Goal: Task Accomplishment & Management: Complete application form

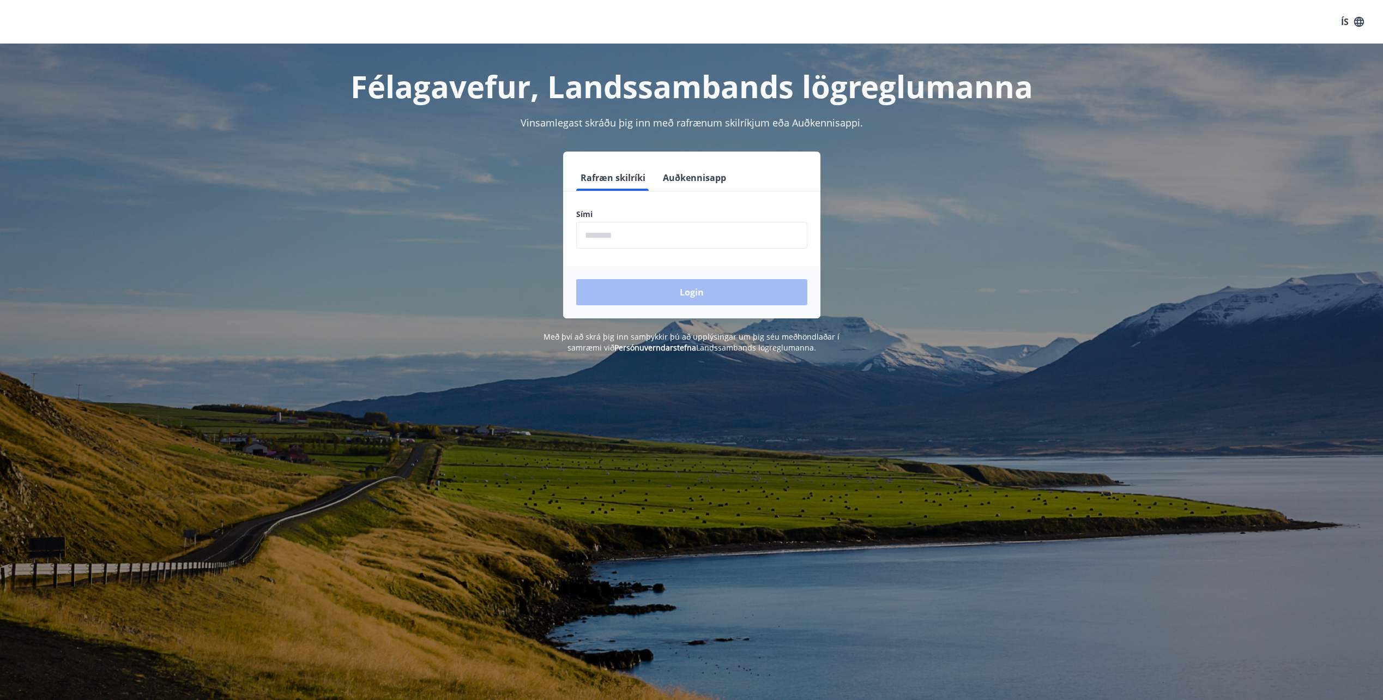
click at [628, 250] on form "Rafræn skilríki Auðkennisapp Sími ​ Login" at bounding box center [691, 242] width 257 height 154
click at [631, 235] on input "phone" at bounding box center [691, 235] width 231 height 27
type input "********"
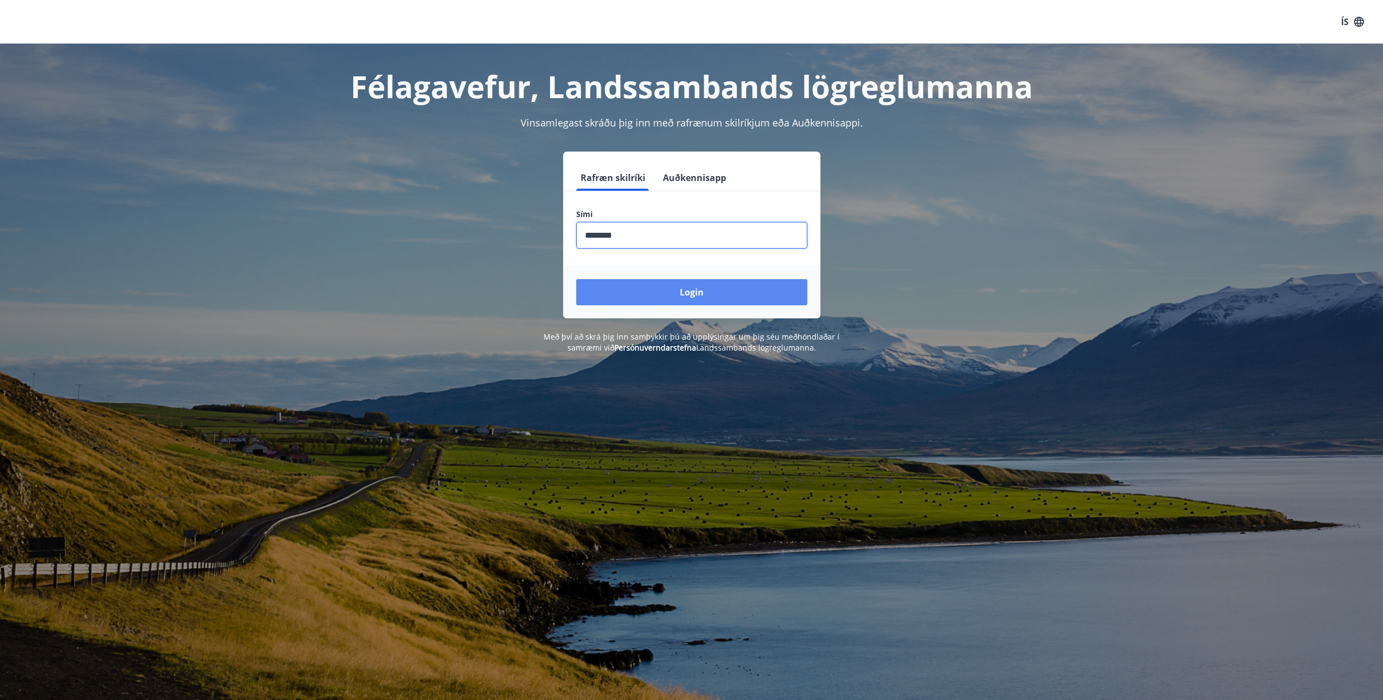
click at [644, 293] on button "Login" at bounding box center [691, 292] width 231 height 26
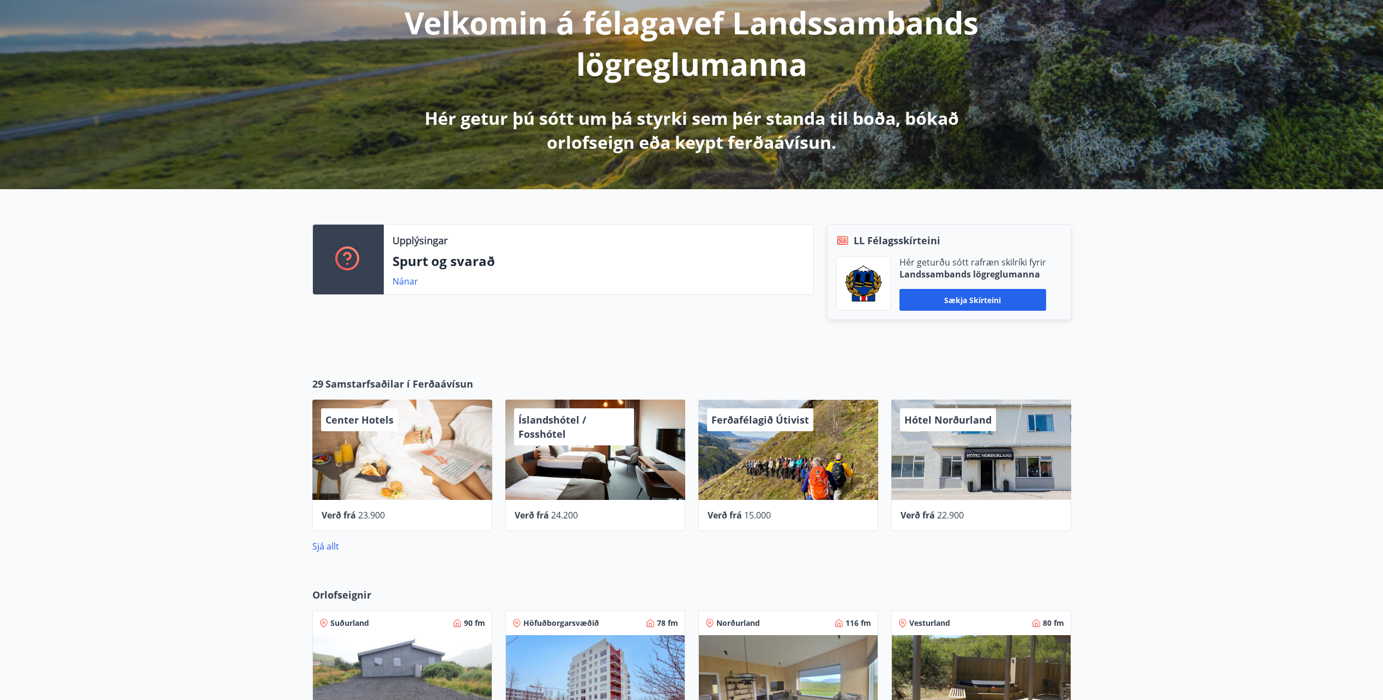
scroll to position [436, 0]
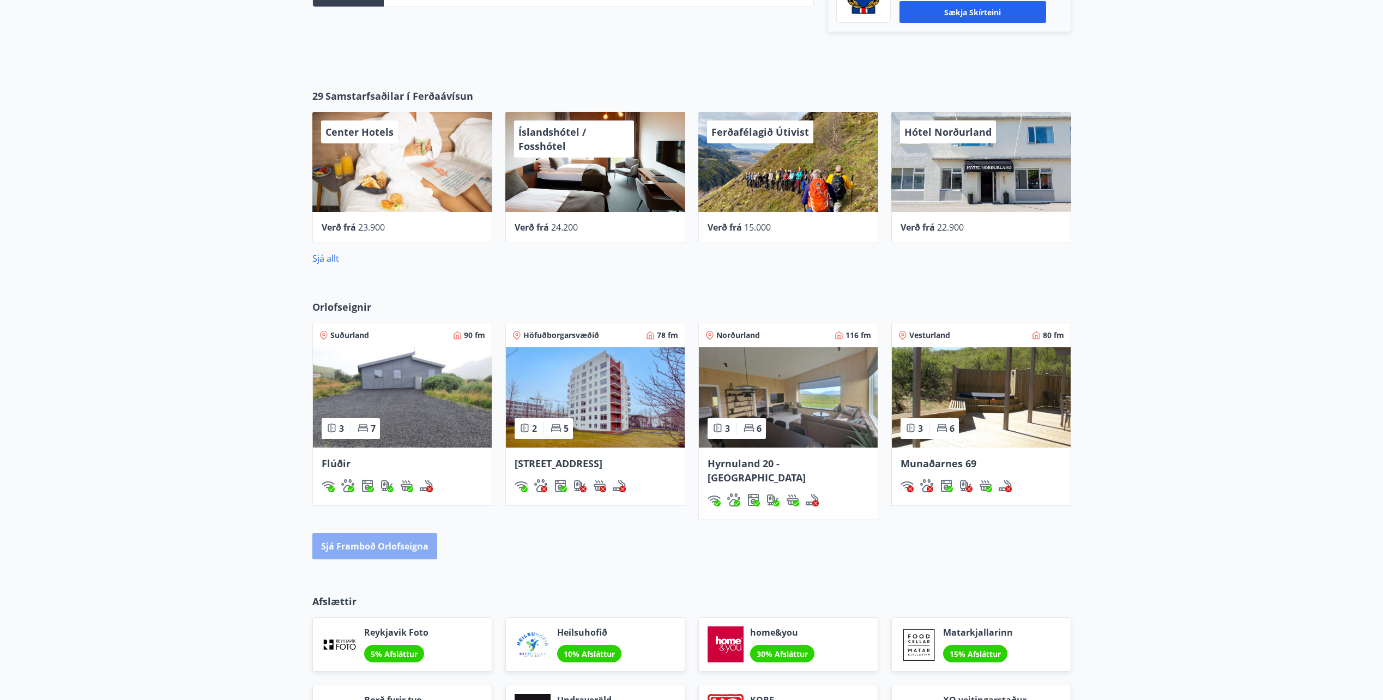
click at [378, 533] on button "Sjá framboð orlofseigna" at bounding box center [374, 546] width 125 height 26
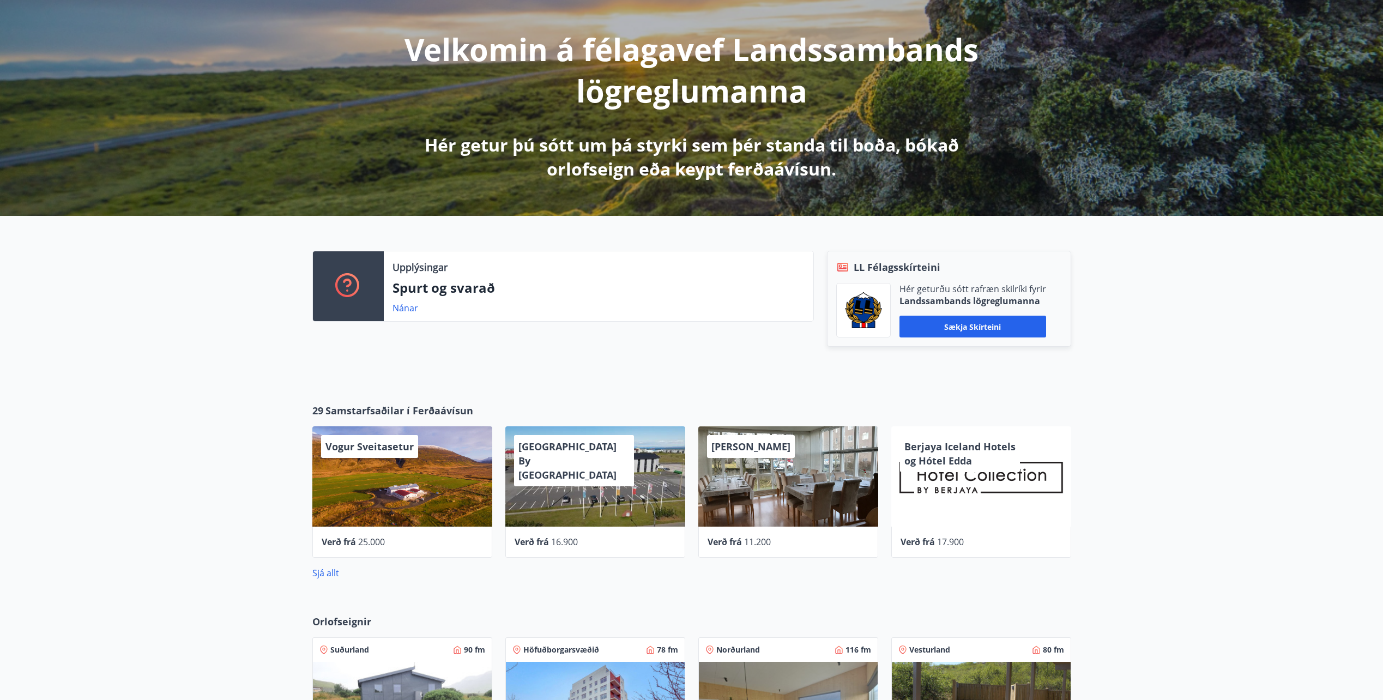
scroll to position [273, 0]
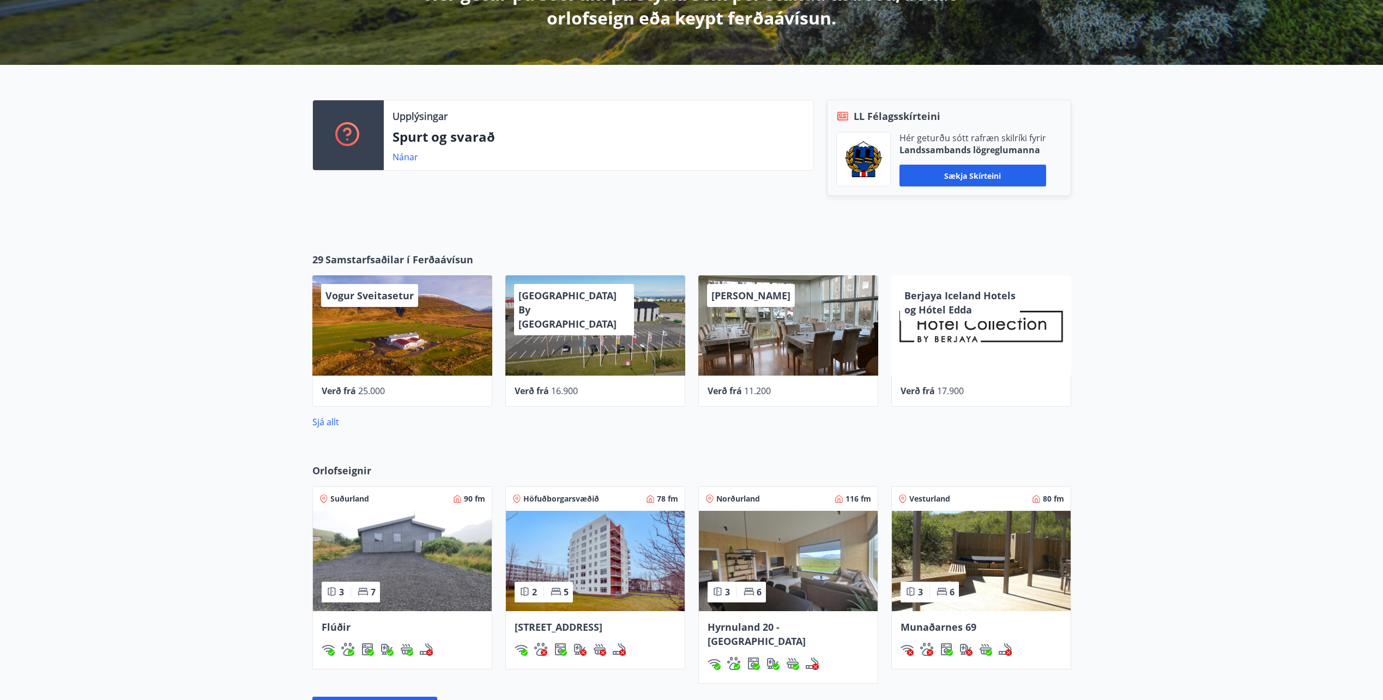
click at [353, 465] on span "Orlofseignir" at bounding box center [341, 470] width 59 height 14
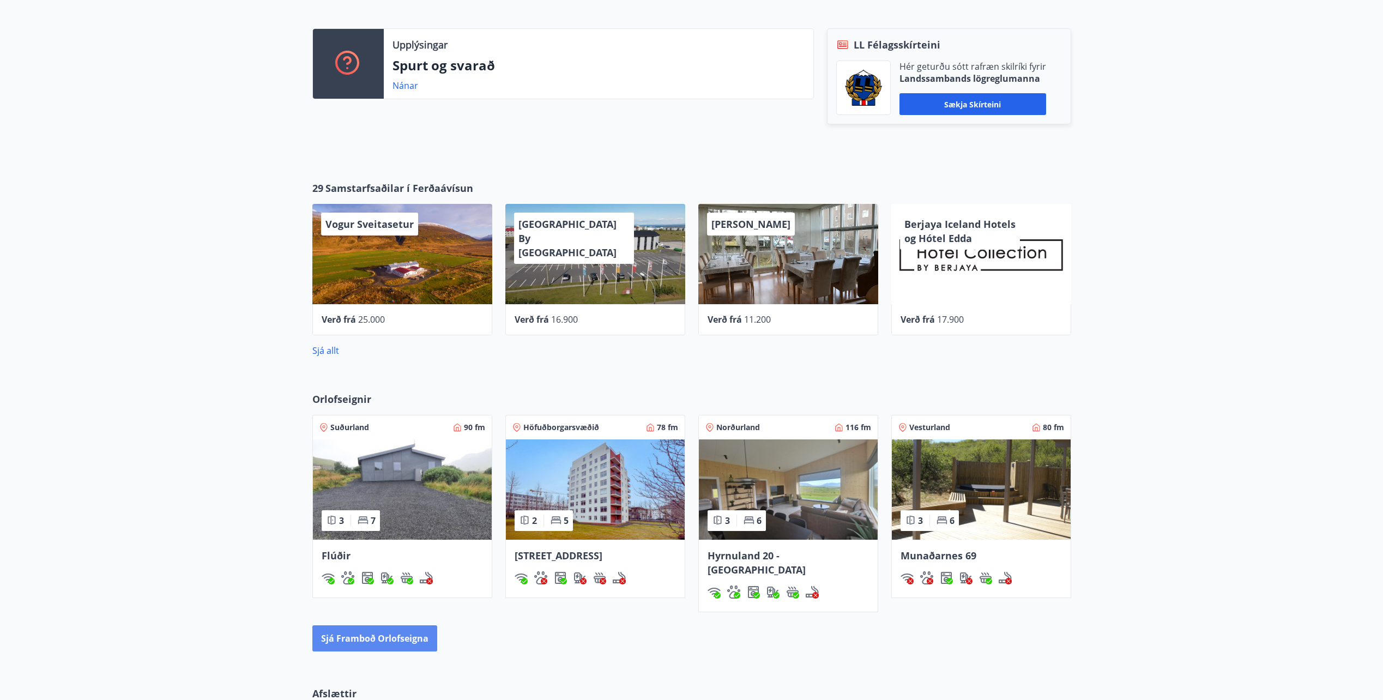
scroll to position [436, 0]
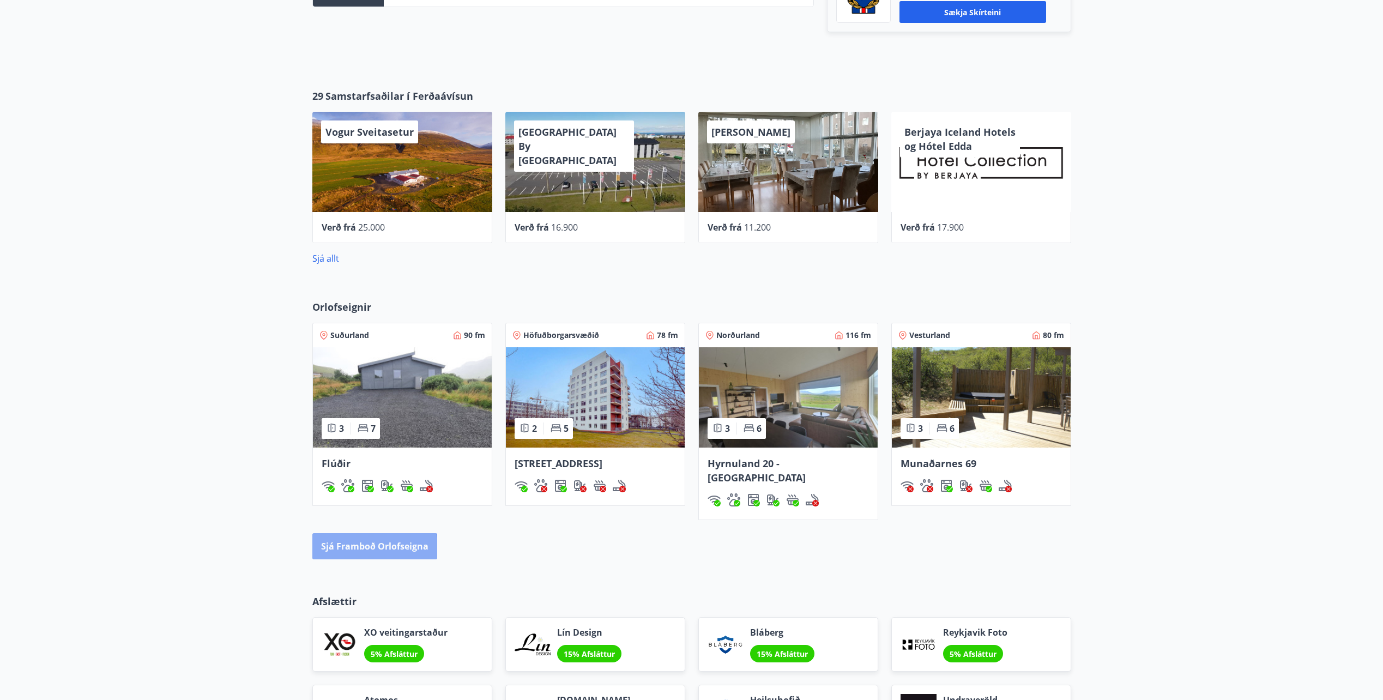
click at [359, 534] on button "Sjá framboð orlofseigna" at bounding box center [374, 546] width 125 height 26
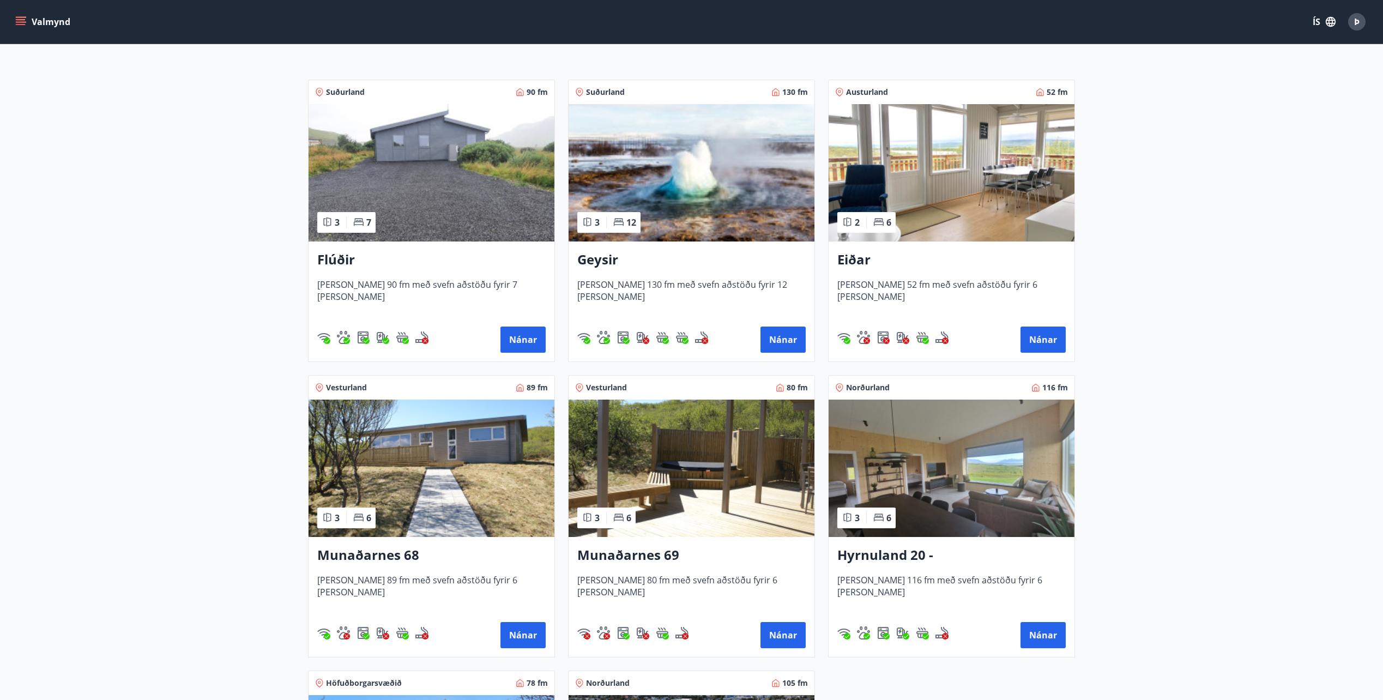
scroll to position [164, 0]
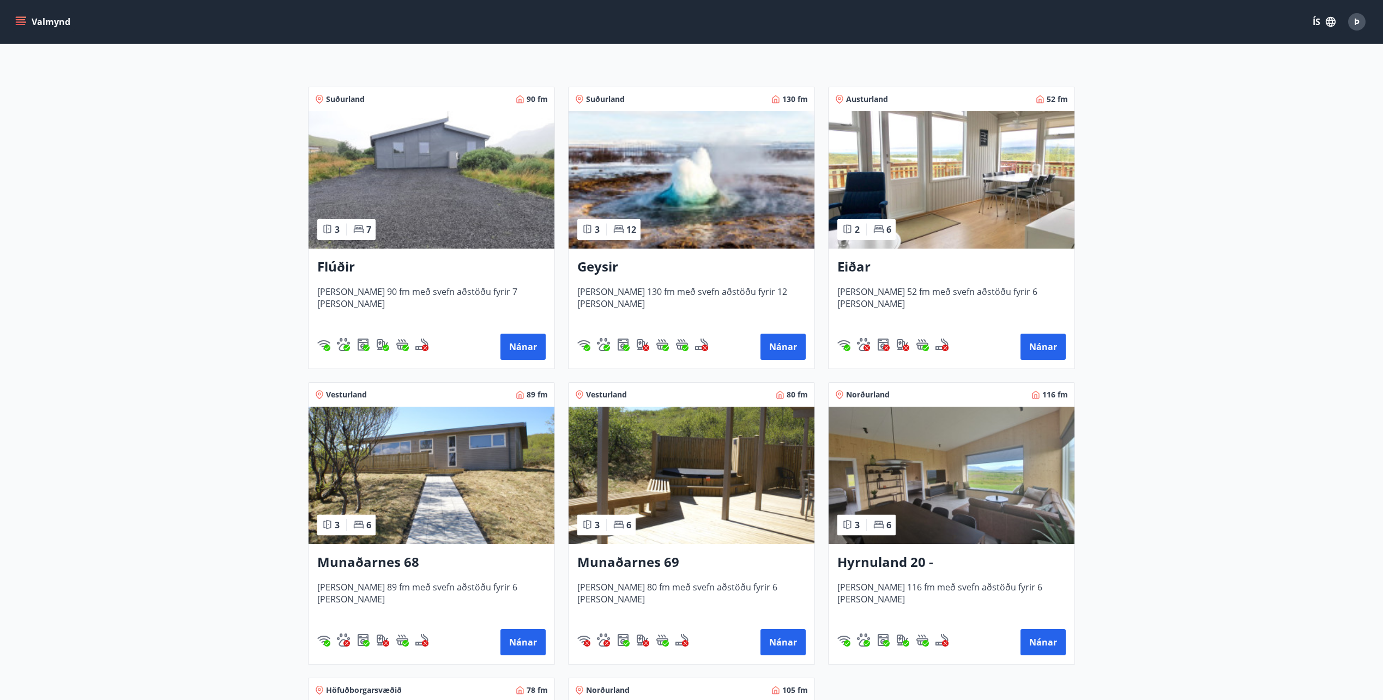
drag, startPoint x: 1040, startPoint y: 344, endPoint x: 965, endPoint y: 298, distance: 88.3
click at [965, 298] on span "[PERSON_NAME] 52 fm með svefn aðstöðu fyrir 6 [PERSON_NAME]" at bounding box center [951, 304] width 228 height 36
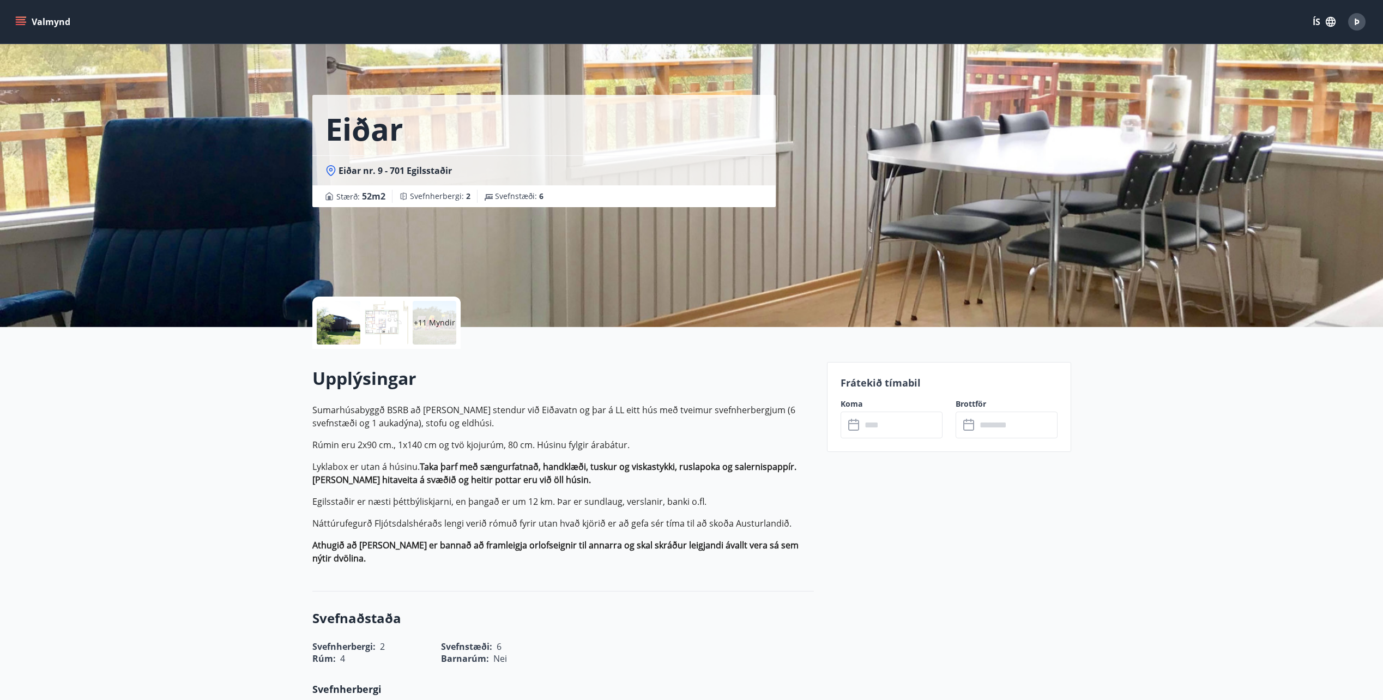
click at [424, 319] on p "+11 Myndir" at bounding box center [434, 322] width 41 height 11
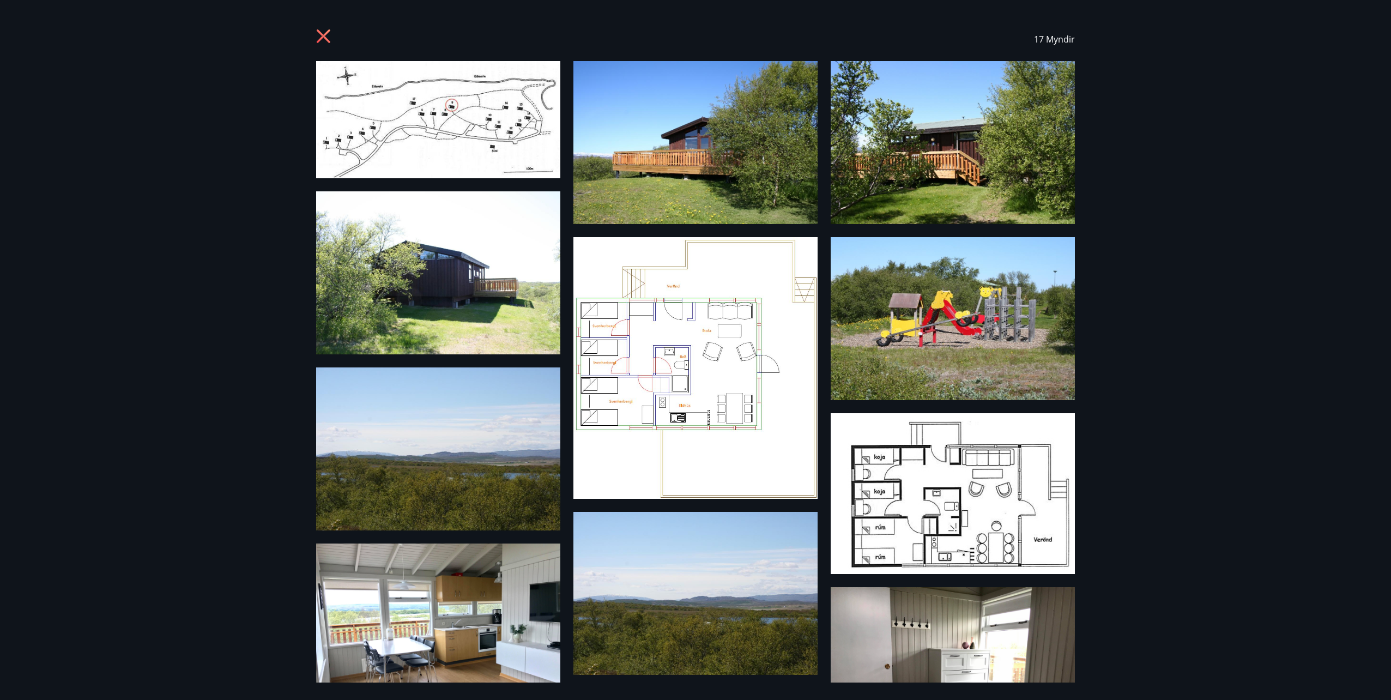
click at [316, 43] on div "17 Myndir" at bounding box center [695, 39] width 785 height 44
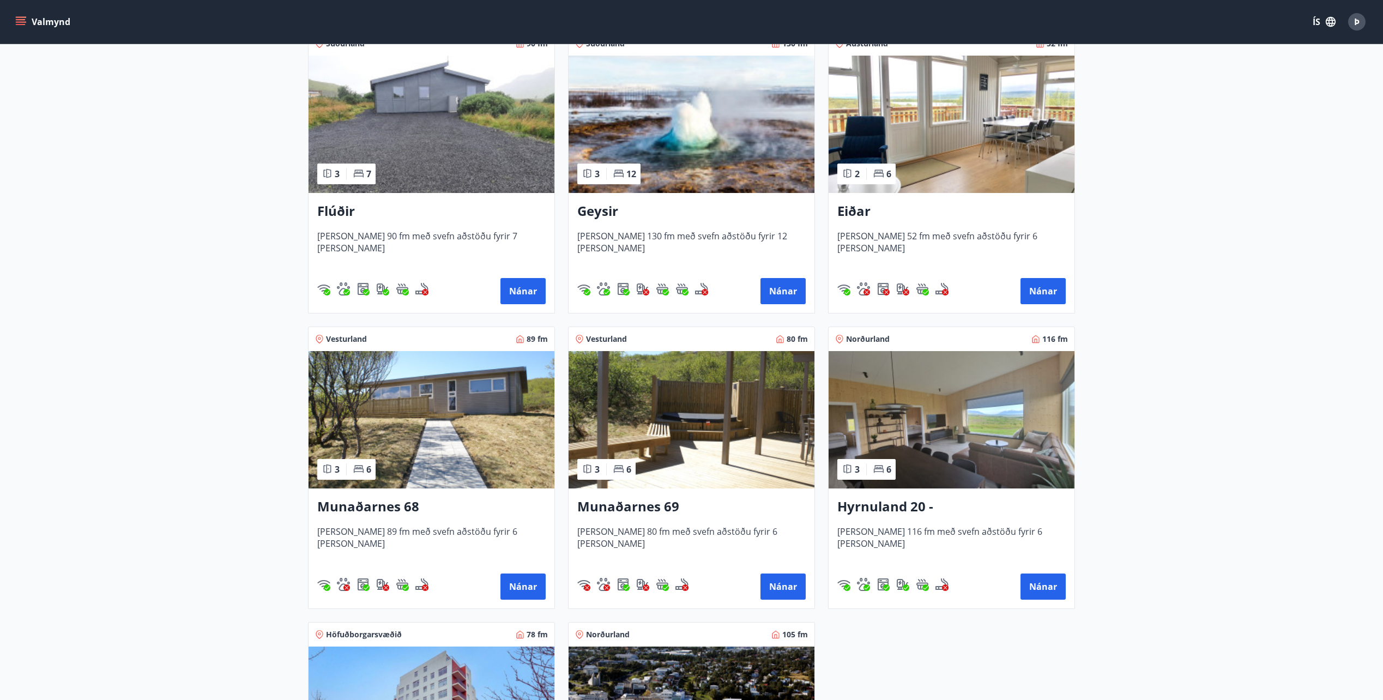
scroll to position [273, 0]
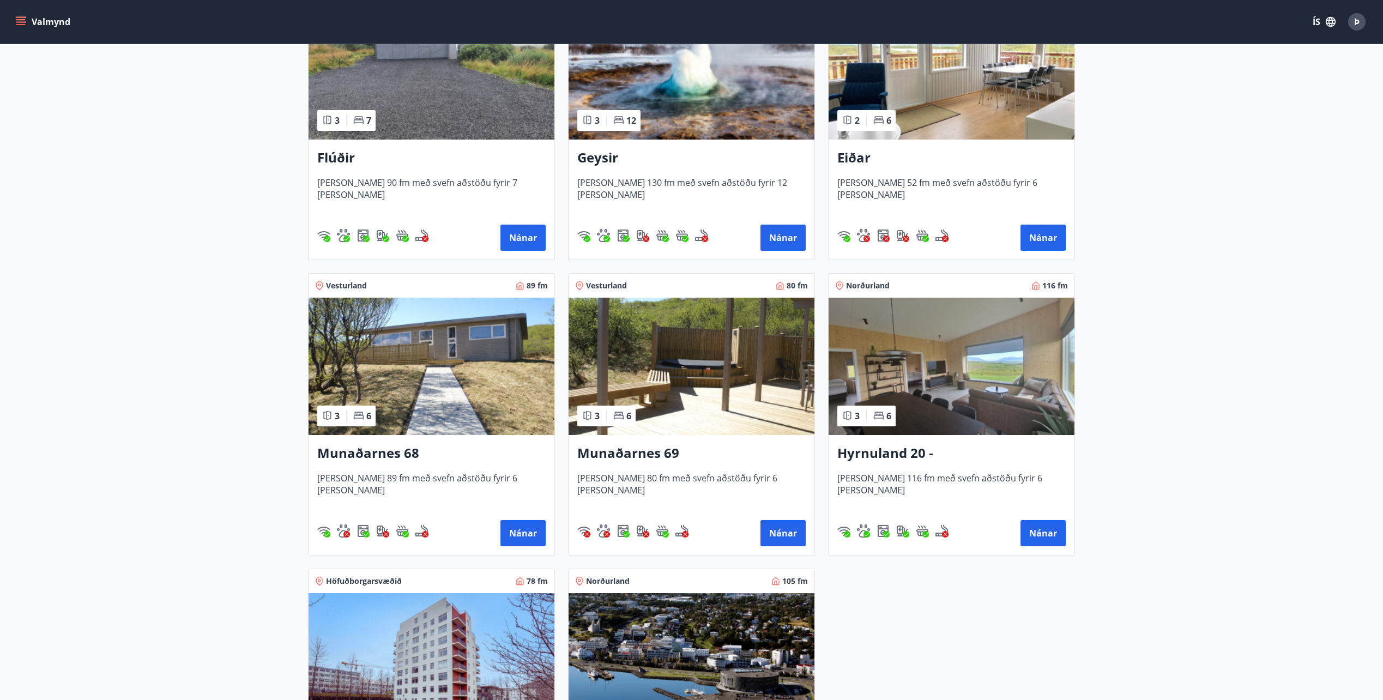
click at [469, 341] on img at bounding box center [432, 366] width 246 height 137
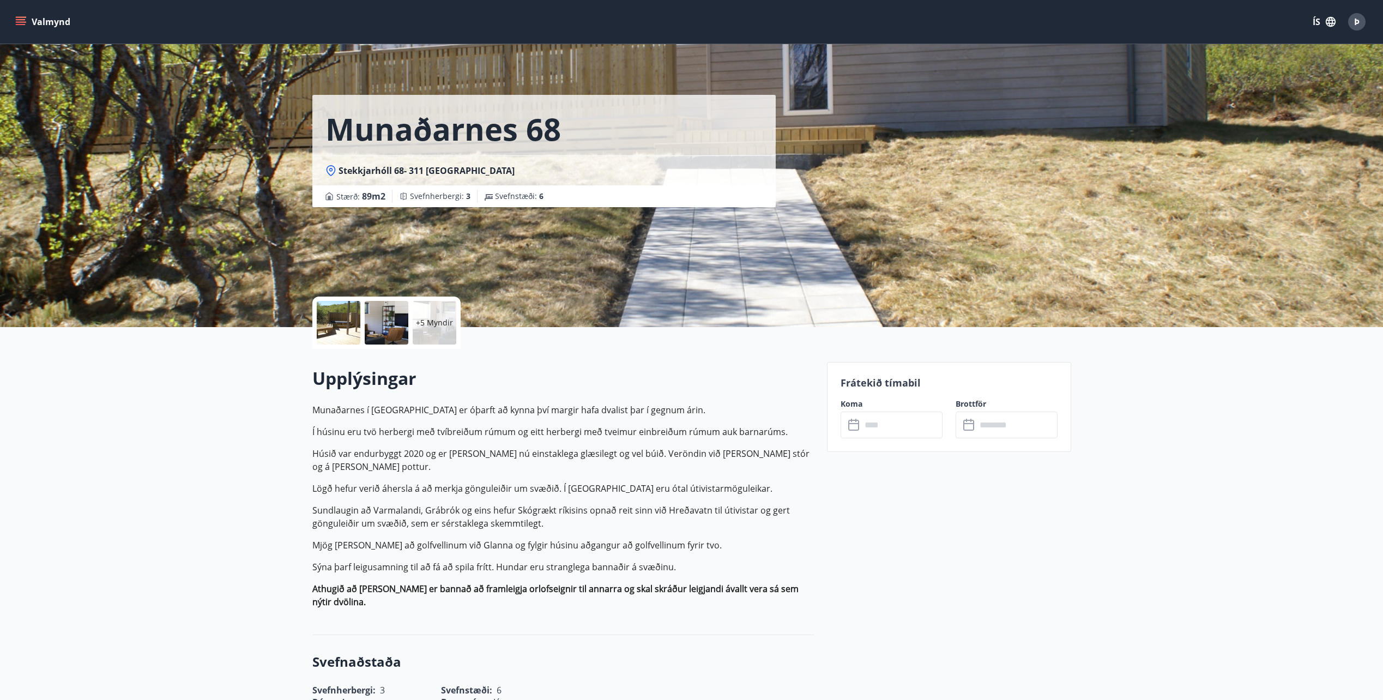
click at [400, 318] on div at bounding box center [387, 323] width 44 height 44
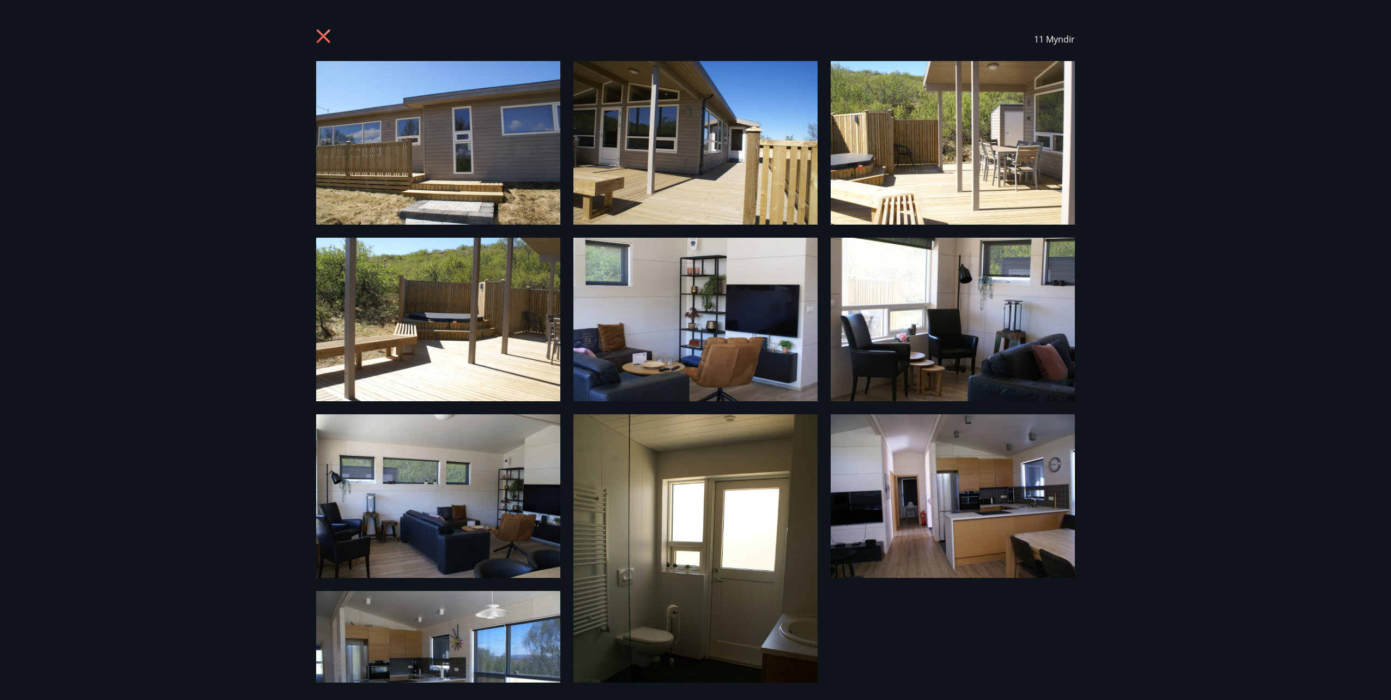
click at [324, 41] on icon at bounding box center [324, 37] width 17 height 17
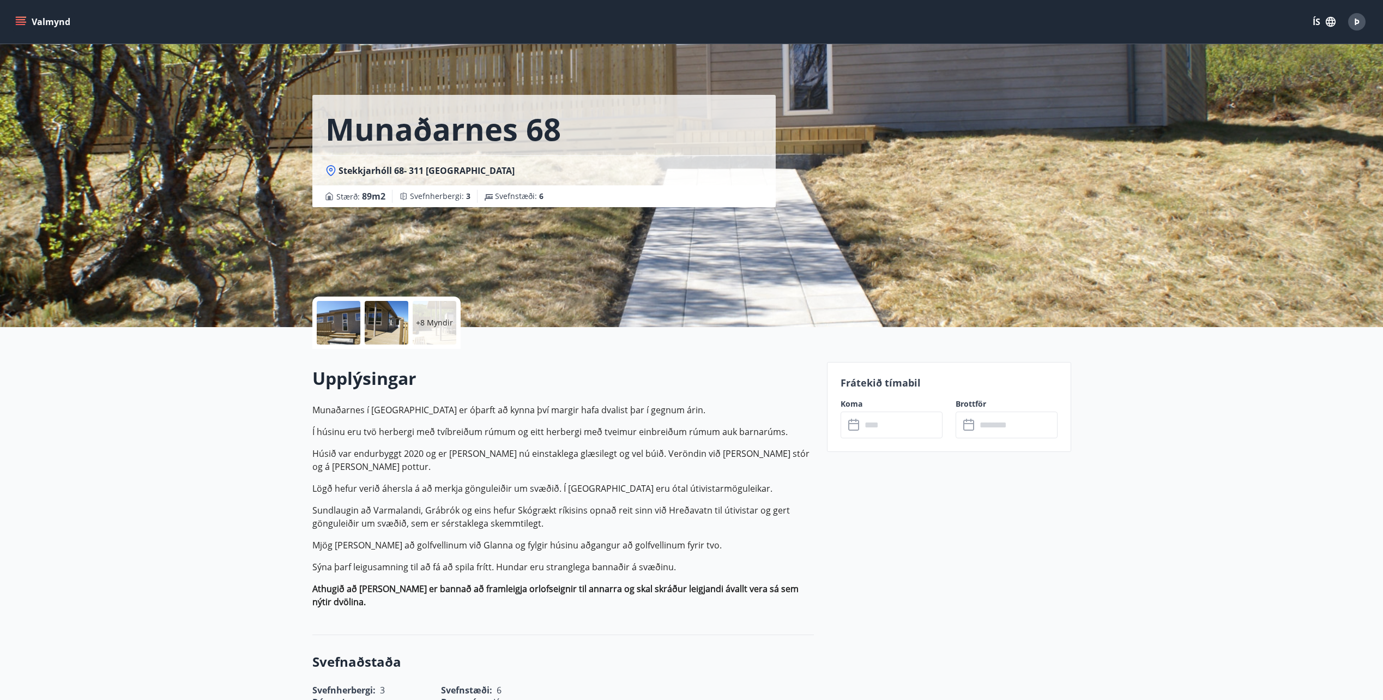
click at [926, 420] on input "text" at bounding box center [901, 425] width 81 height 27
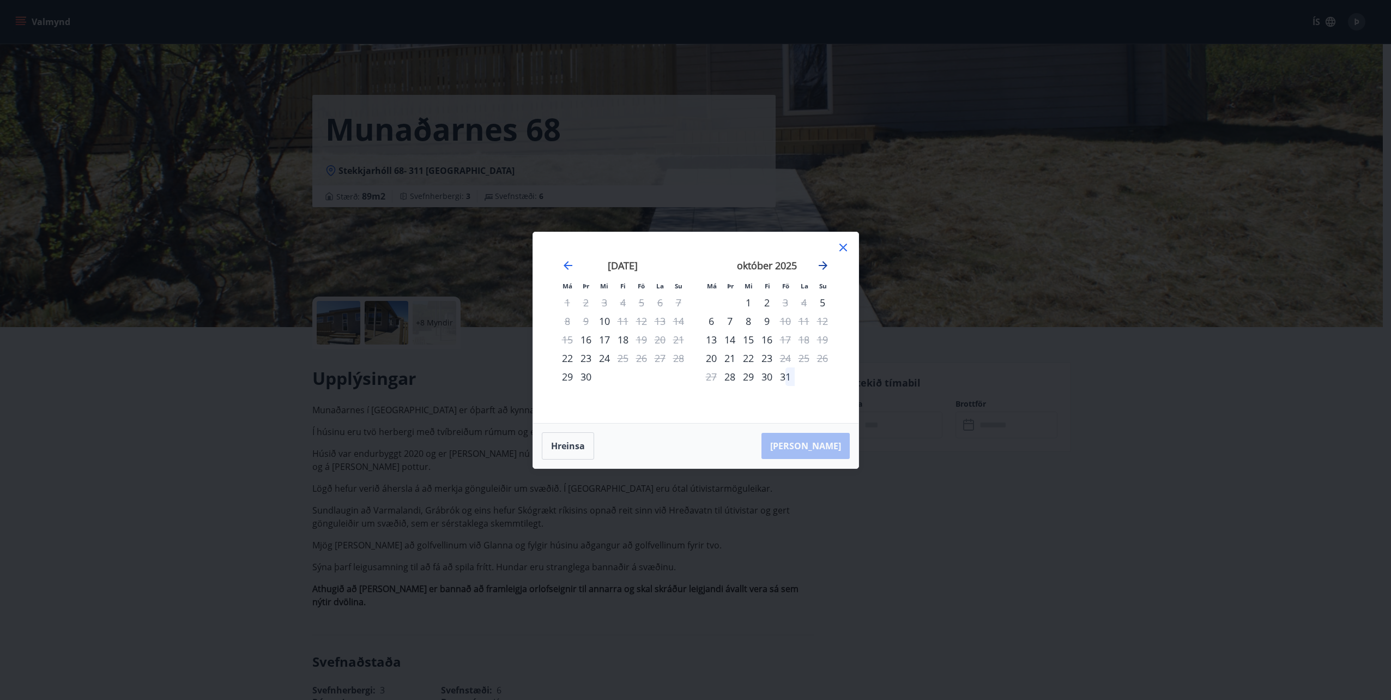
click at [829, 270] on icon "Move forward to switch to the next month." at bounding box center [822, 265] width 13 height 13
click at [824, 263] on icon "Move forward to switch to the next month." at bounding box center [823, 265] width 9 height 9
click at [793, 338] on div "19" at bounding box center [785, 339] width 19 height 19
click at [849, 248] on icon at bounding box center [843, 247] width 13 height 13
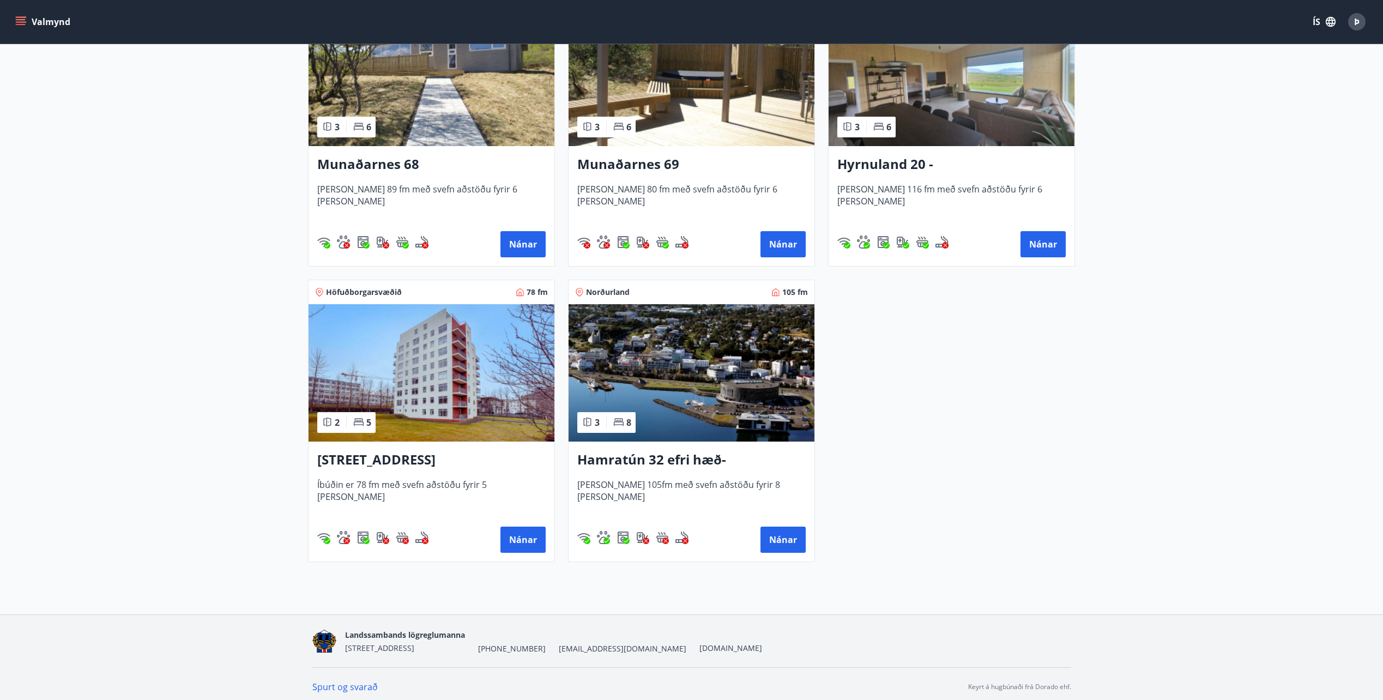
scroll to position [567, 0]
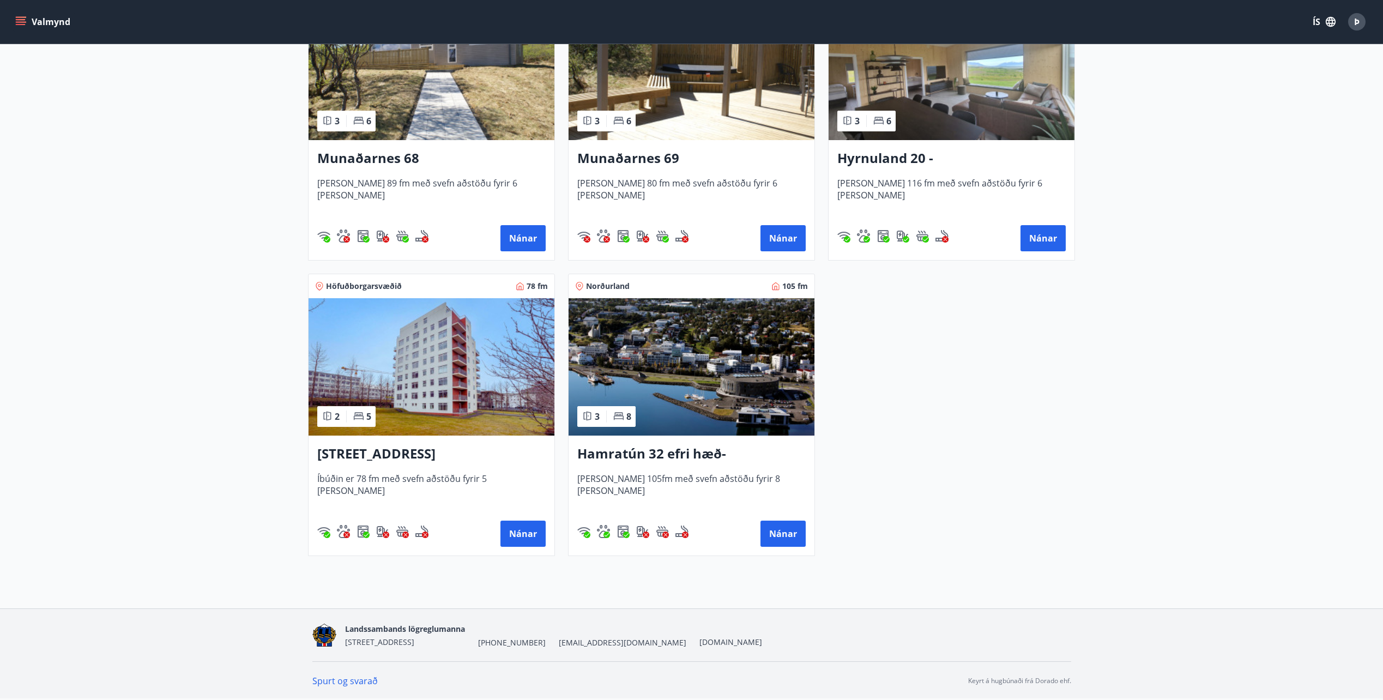
click at [485, 445] on h3 "[STREET_ADDRESS]" at bounding box center [431, 454] width 228 height 20
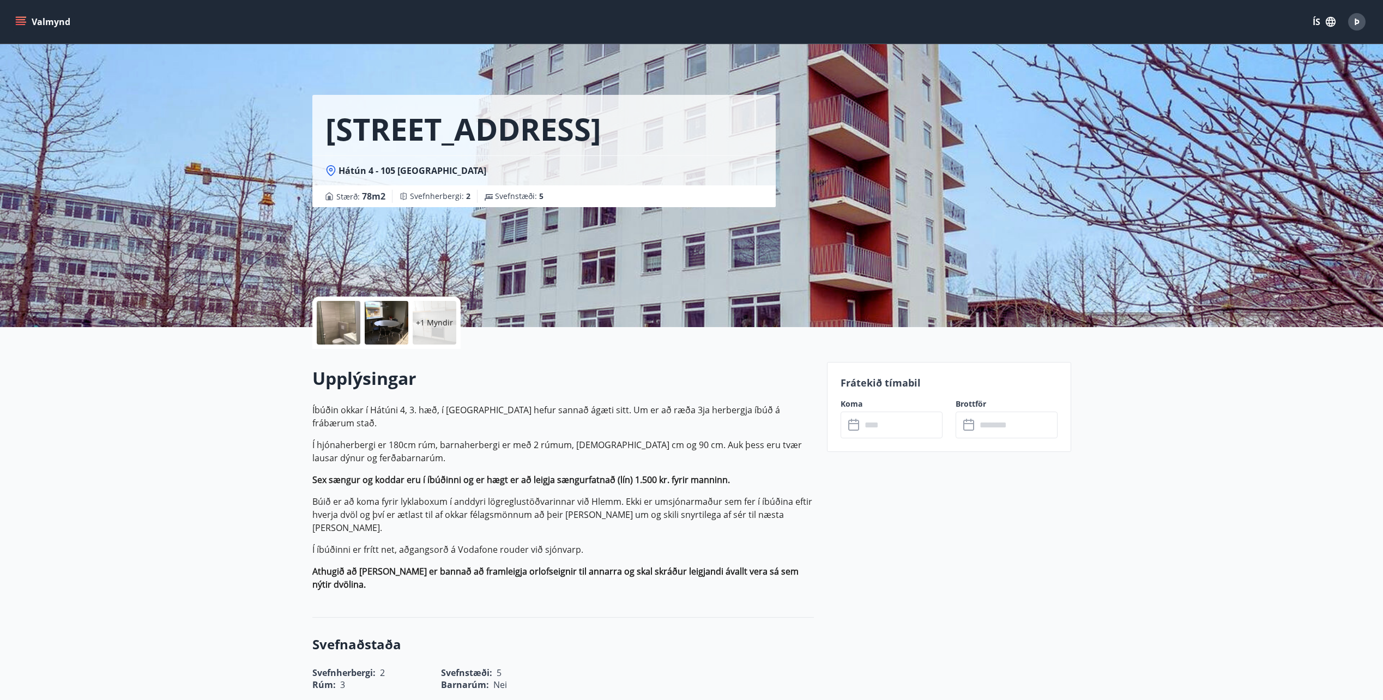
click at [336, 295] on div "Hátún 4, Reykjavík Hátún 4 - 105 [GEOGRAPHIC_DATA] Stærð : 78 m2 [GEOGRAPHIC_DA…" at bounding box center [565, 163] width 506 height 327
click at [440, 329] on div "+1 Myndir" at bounding box center [435, 323] width 44 height 44
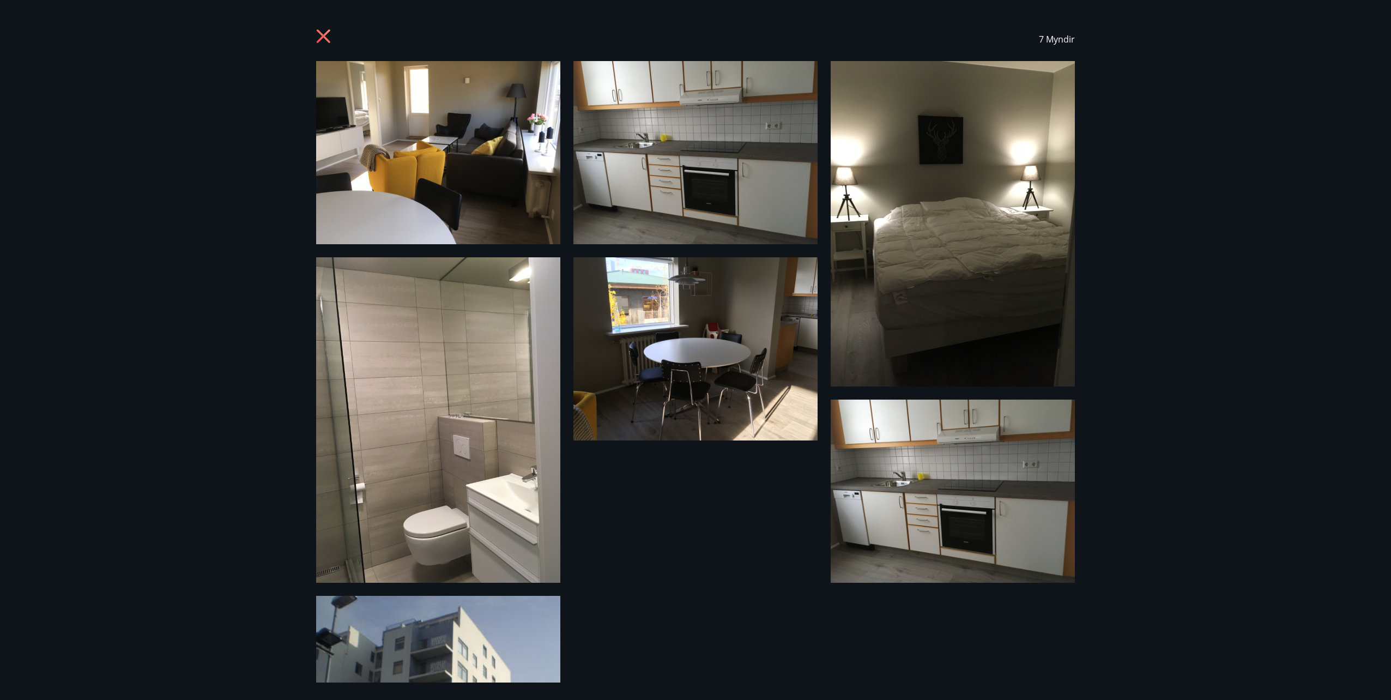
click at [116, 245] on div "7 Myndir" at bounding box center [695, 350] width 1391 height 700
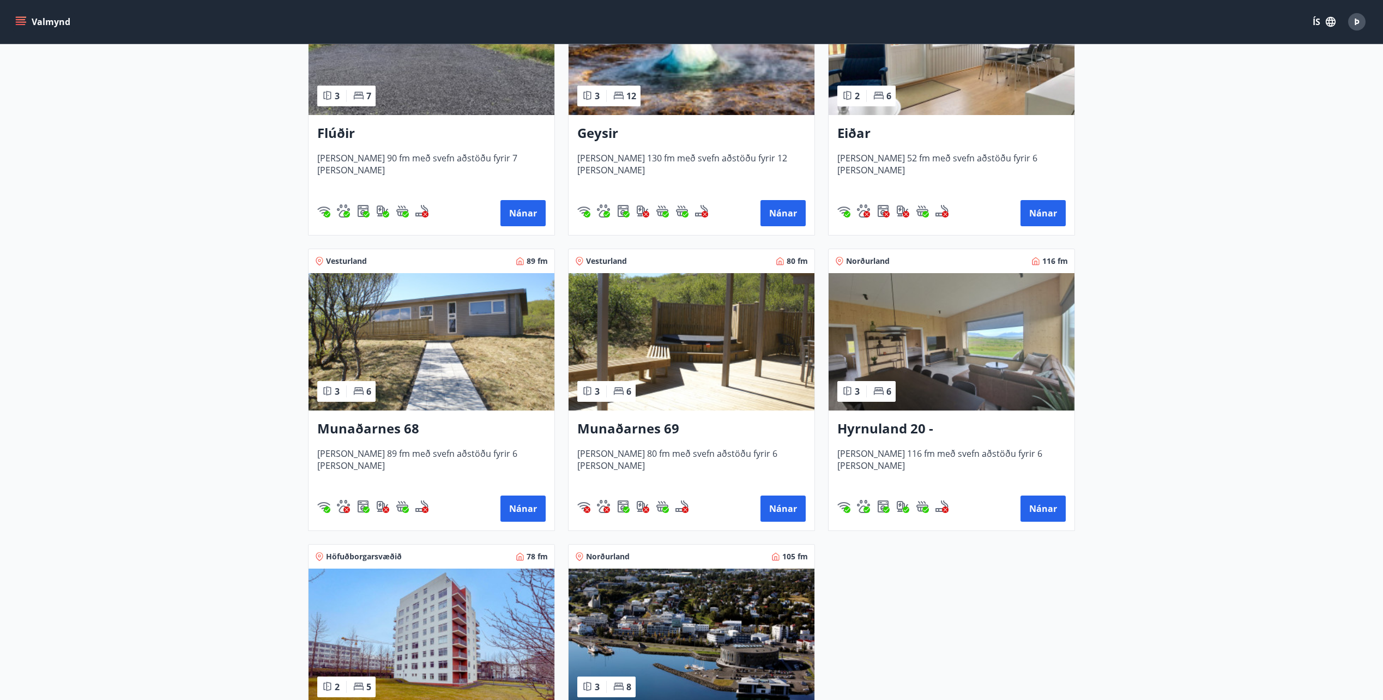
scroll to position [545, 0]
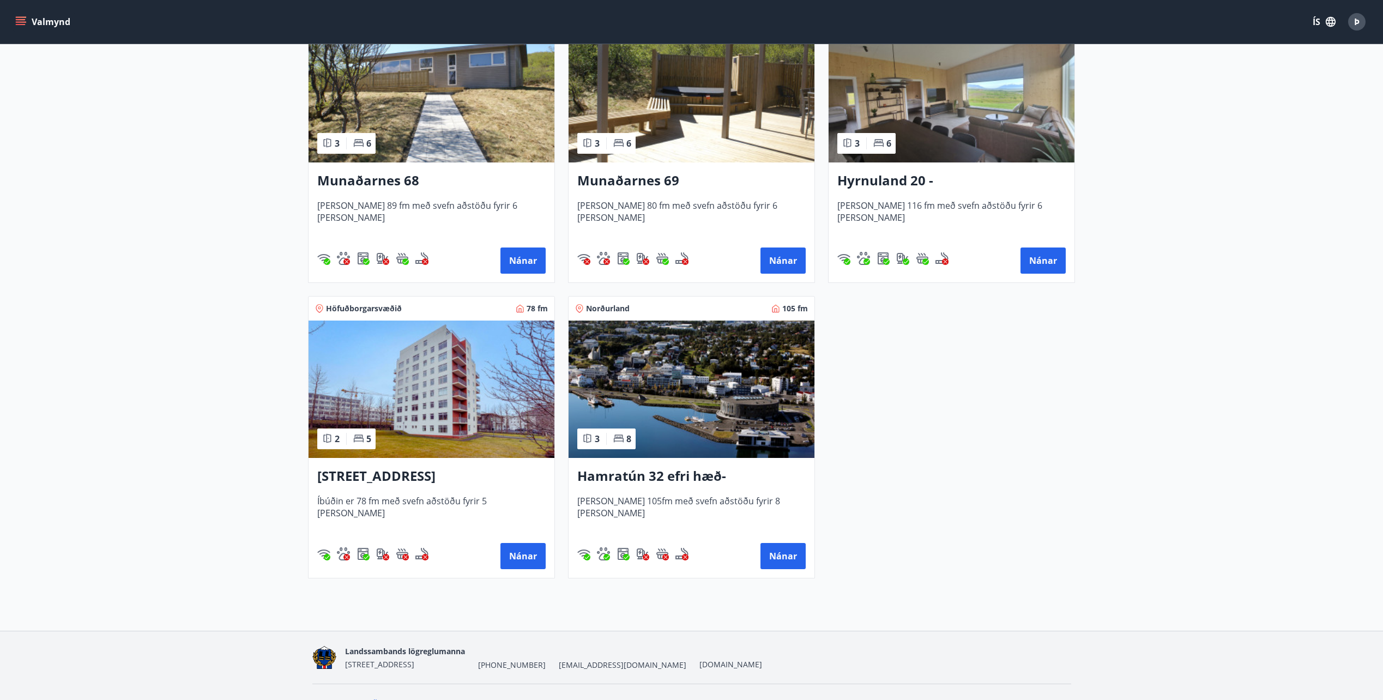
click at [751, 366] on img at bounding box center [691, 388] width 246 height 137
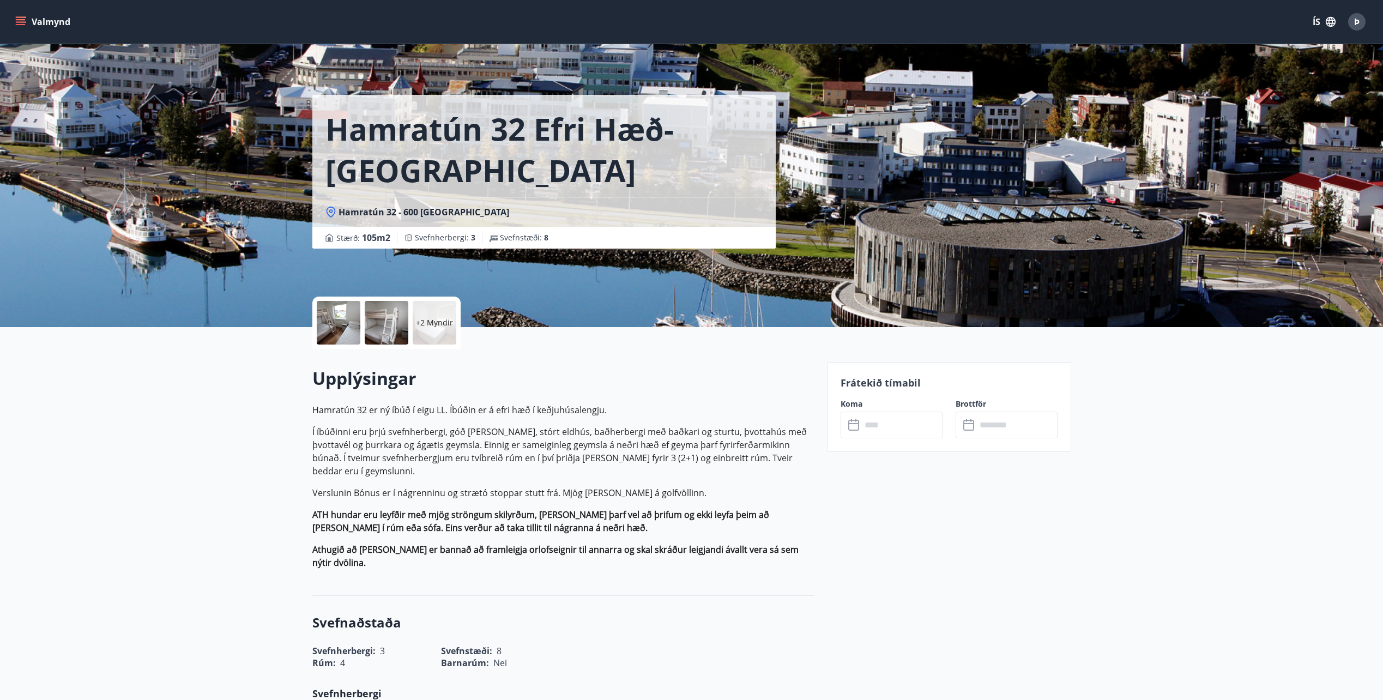
click at [432, 320] on p "+2 Myndir" at bounding box center [434, 322] width 37 height 11
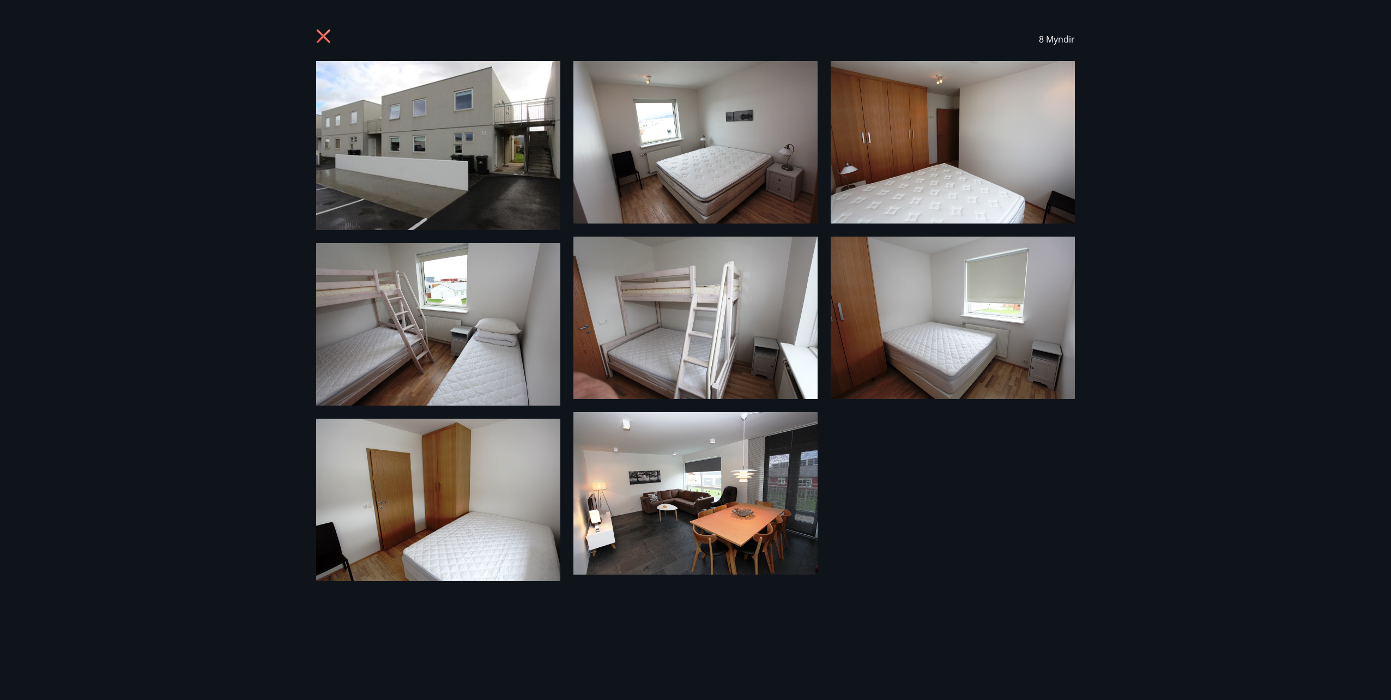
click at [322, 29] on icon at bounding box center [324, 37] width 17 height 17
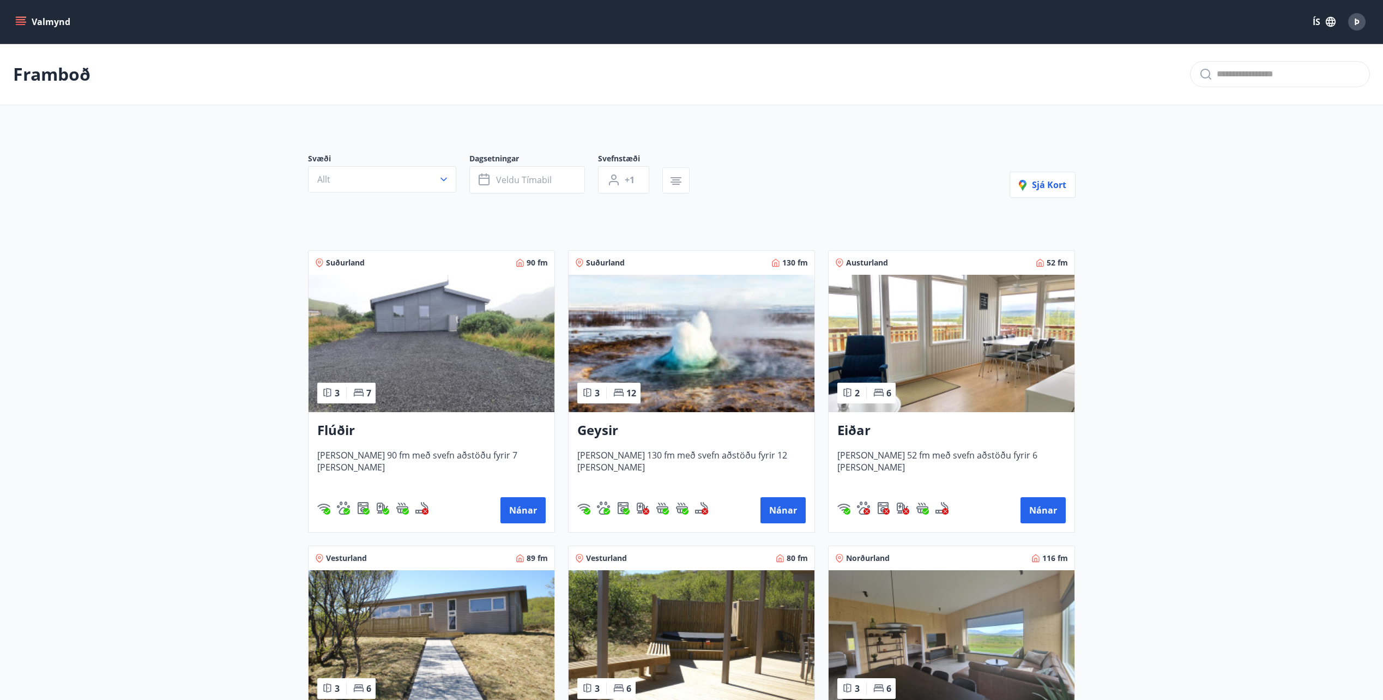
click at [671, 309] on img at bounding box center [691, 343] width 246 height 137
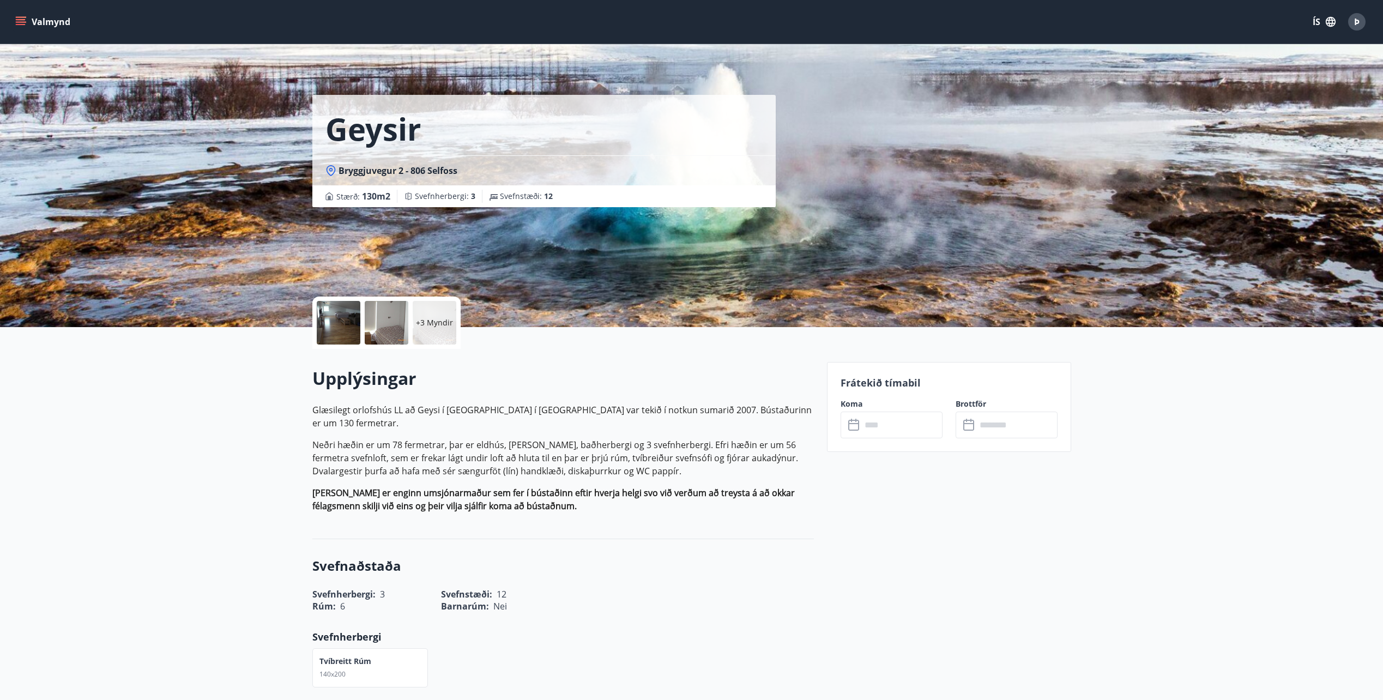
click at [347, 331] on div at bounding box center [339, 323] width 44 height 44
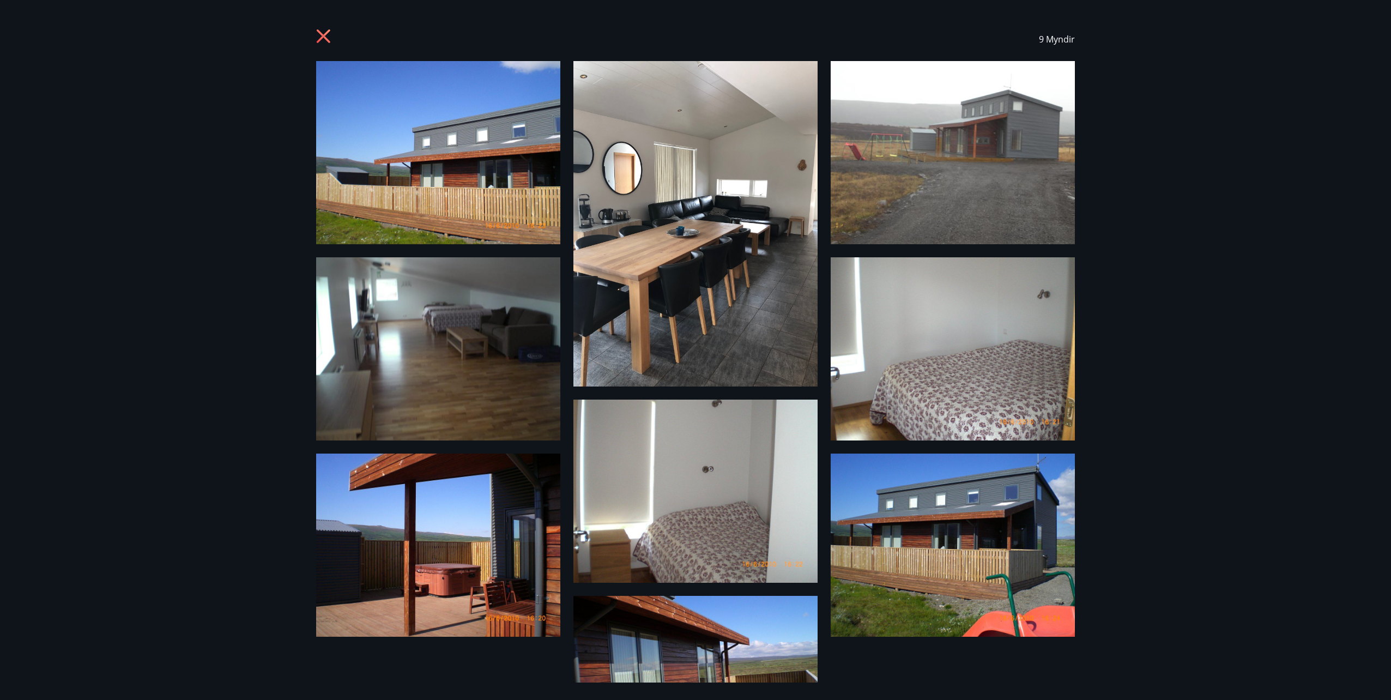
click at [230, 281] on div "9 Myndir" at bounding box center [695, 350] width 1391 height 700
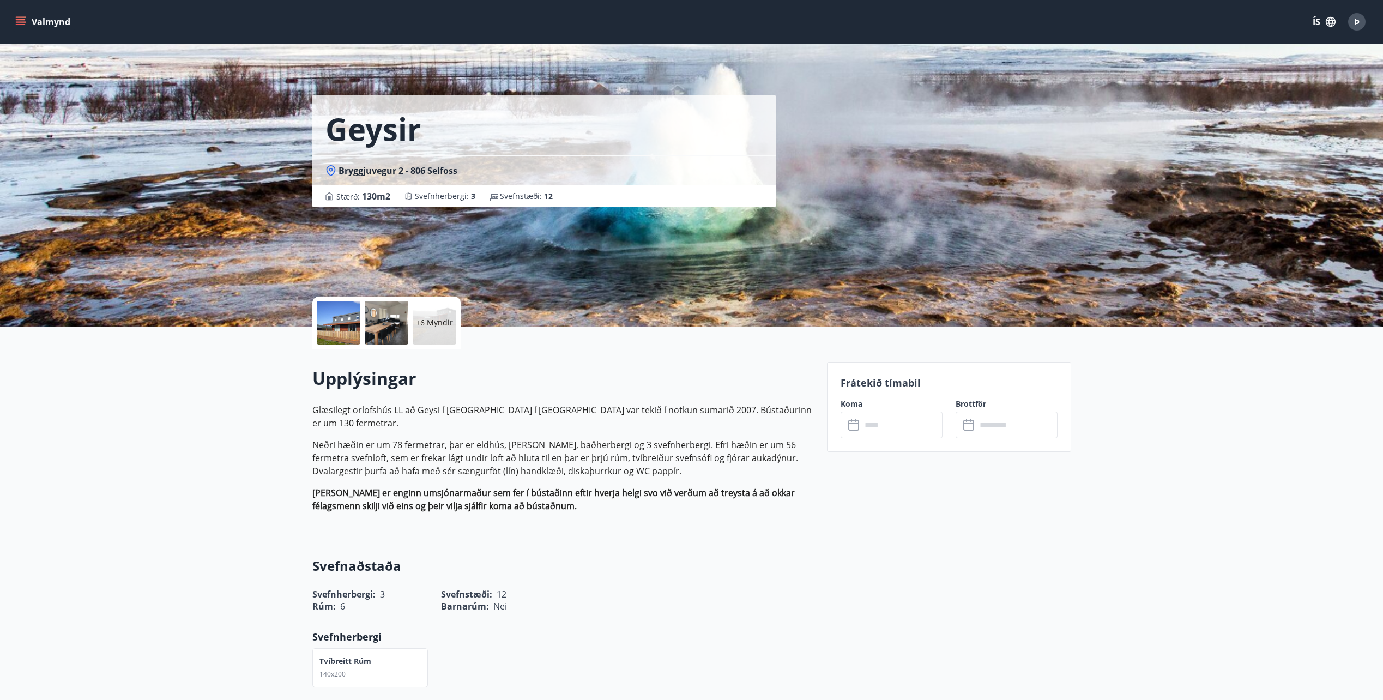
scroll to position [2, 0]
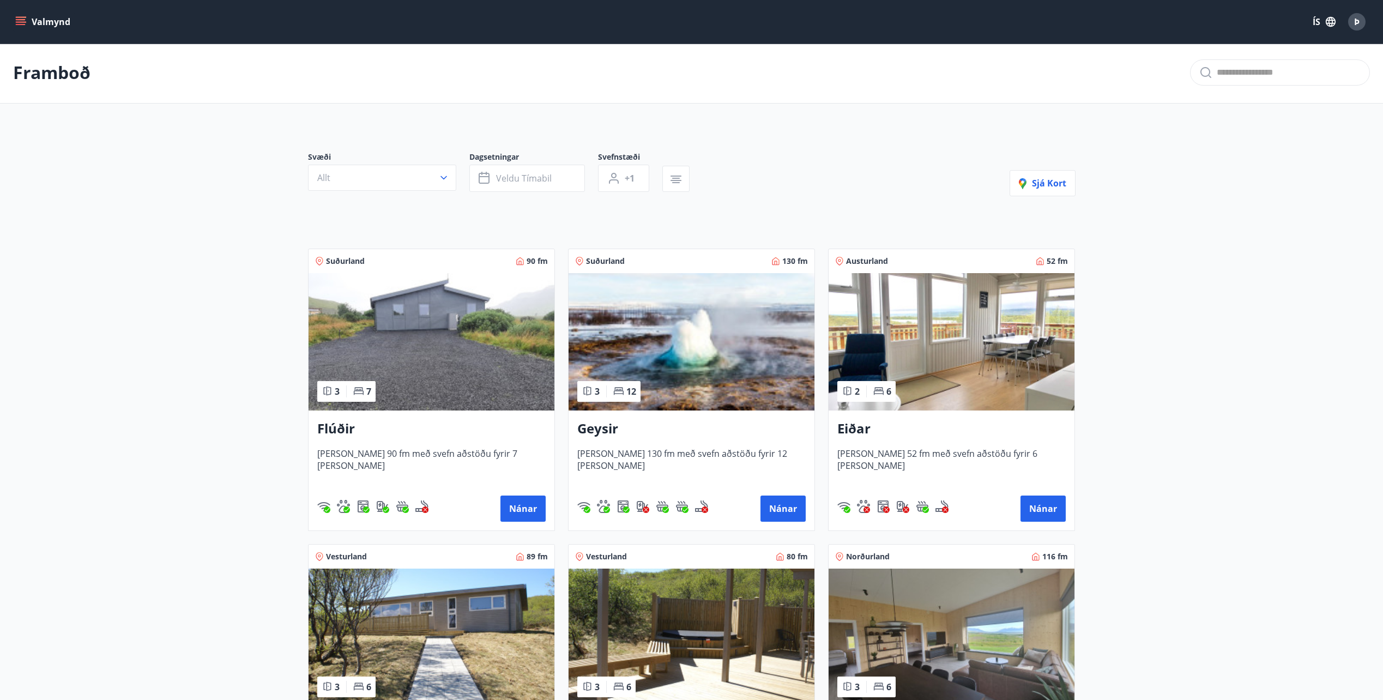
click at [477, 338] on img at bounding box center [432, 341] width 246 height 137
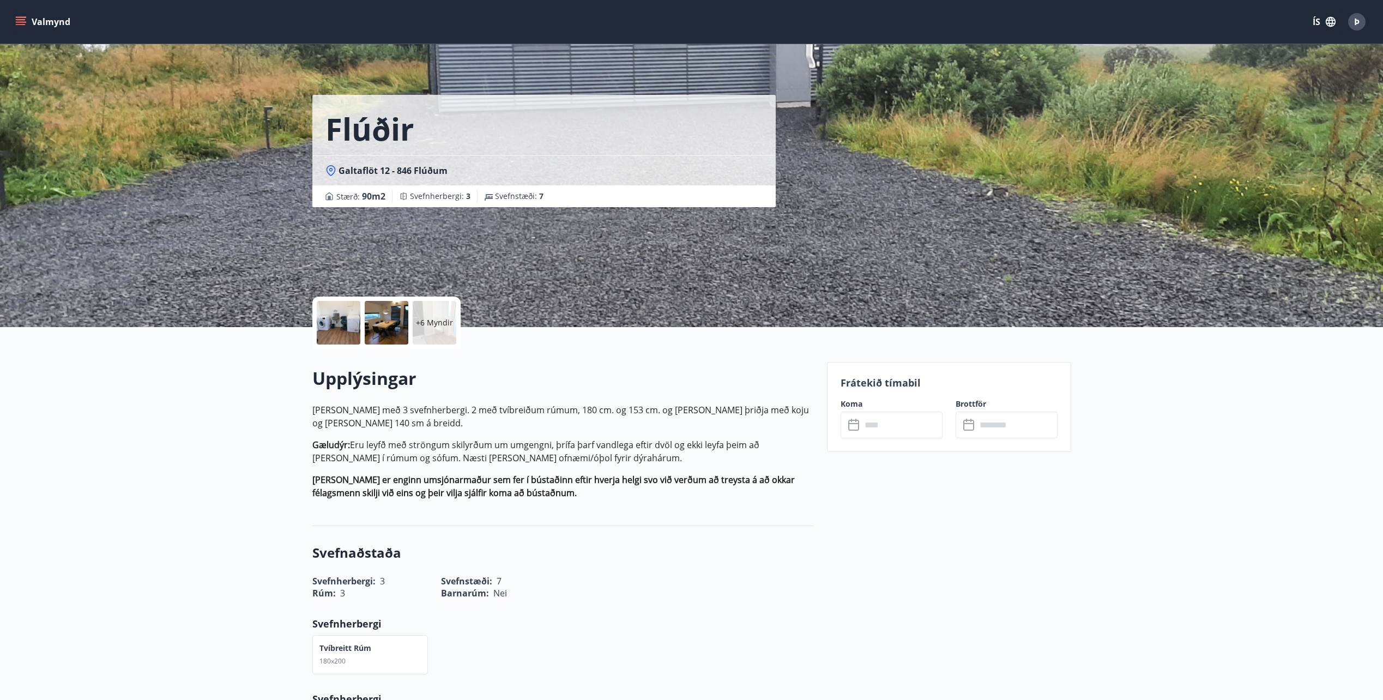
click at [445, 319] on p "+6 Myndir" at bounding box center [434, 322] width 37 height 11
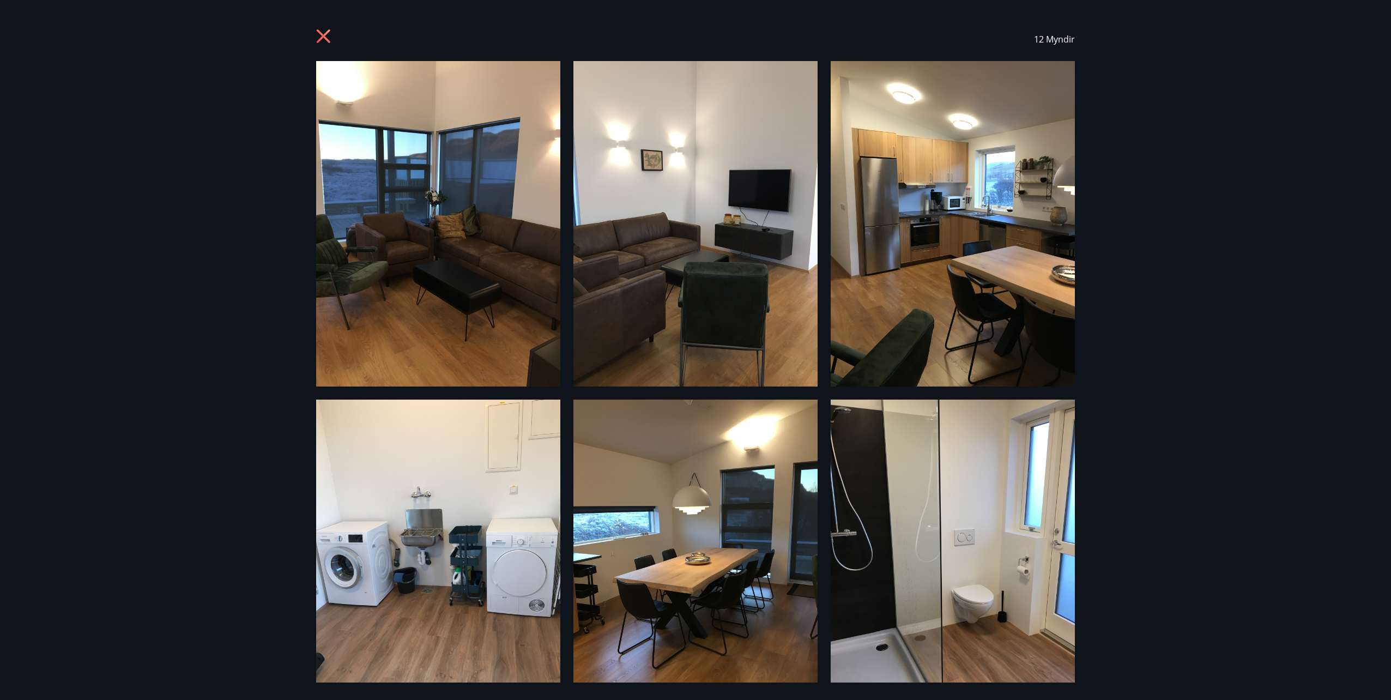
click at [179, 200] on div "12 Myndir" at bounding box center [695, 350] width 1391 height 700
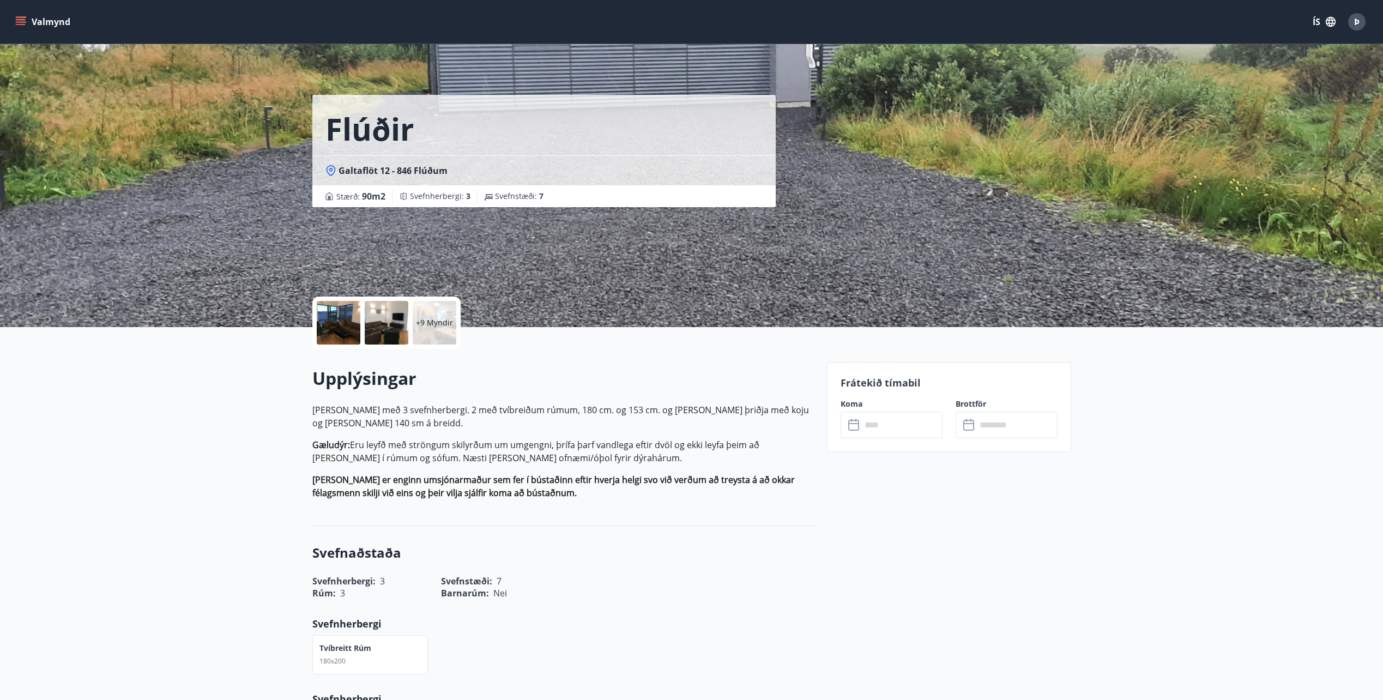
click at [915, 423] on input "text" at bounding box center [901, 425] width 81 height 27
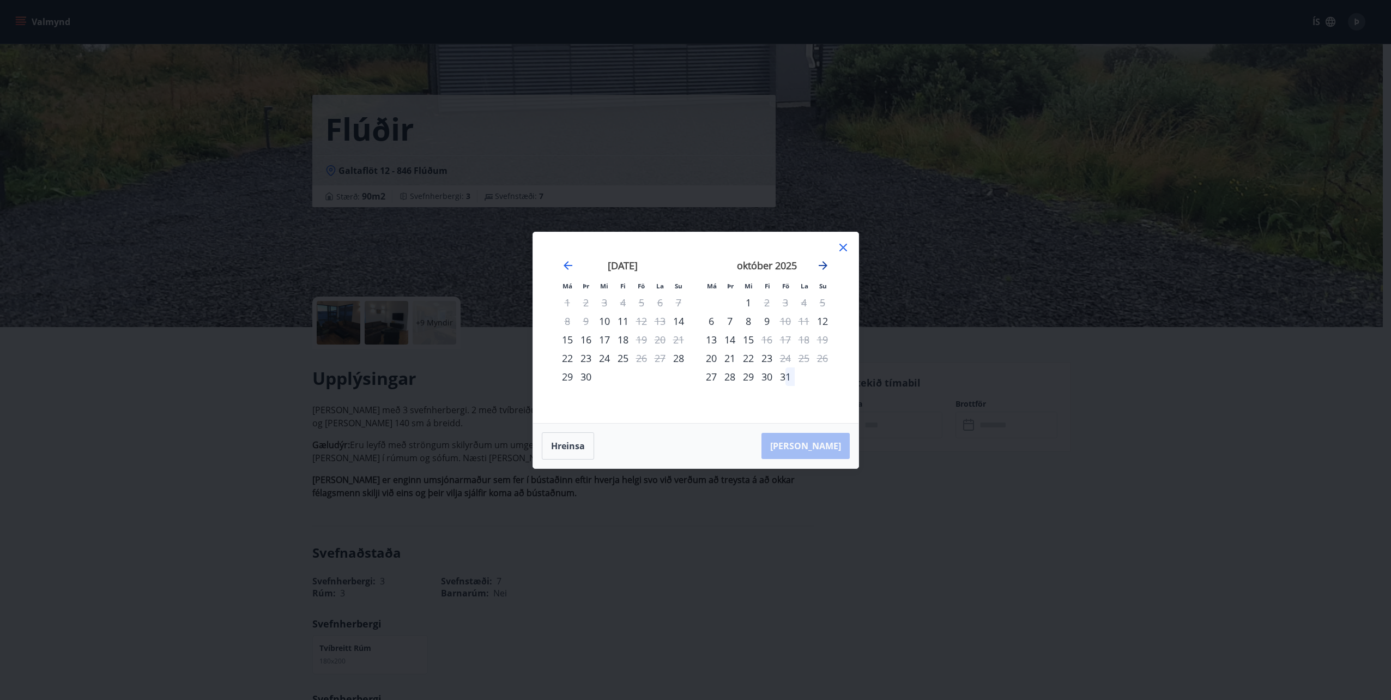
click at [823, 259] on icon "Move forward to switch to the next month." at bounding box center [822, 265] width 13 height 13
click at [789, 341] on div "14" at bounding box center [785, 339] width 19 height 19
click at [819, 340] on div "16" at bounding box center [822, 339] width 19 height 19
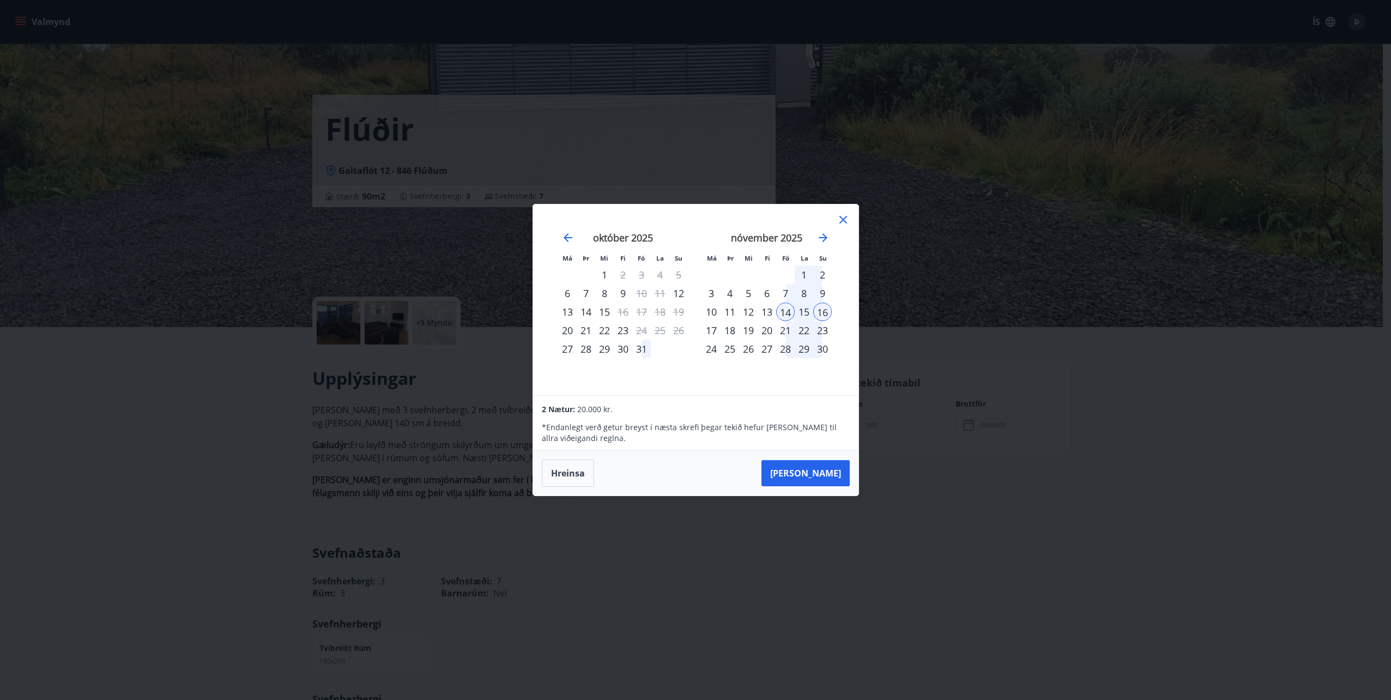
click at [843, 221] on icon at bounding box center [843, 219] width 13 height 13
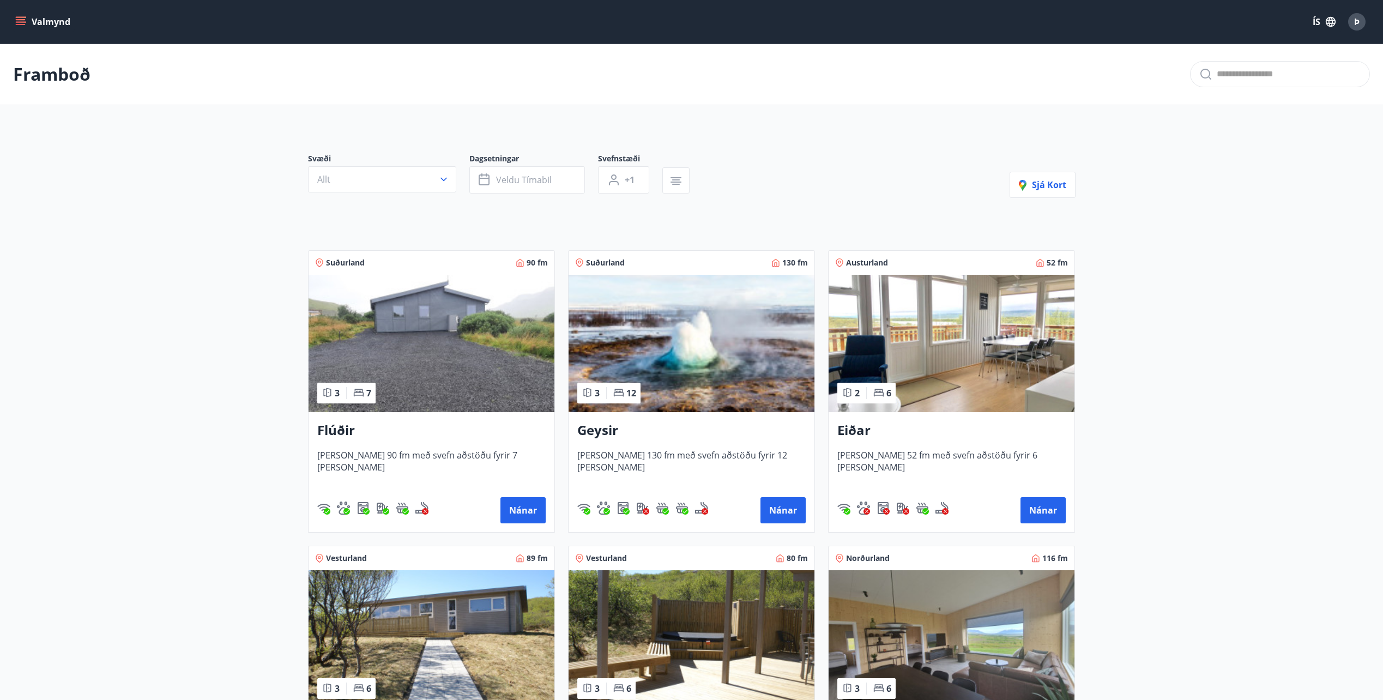
scroll to position [545, 0]
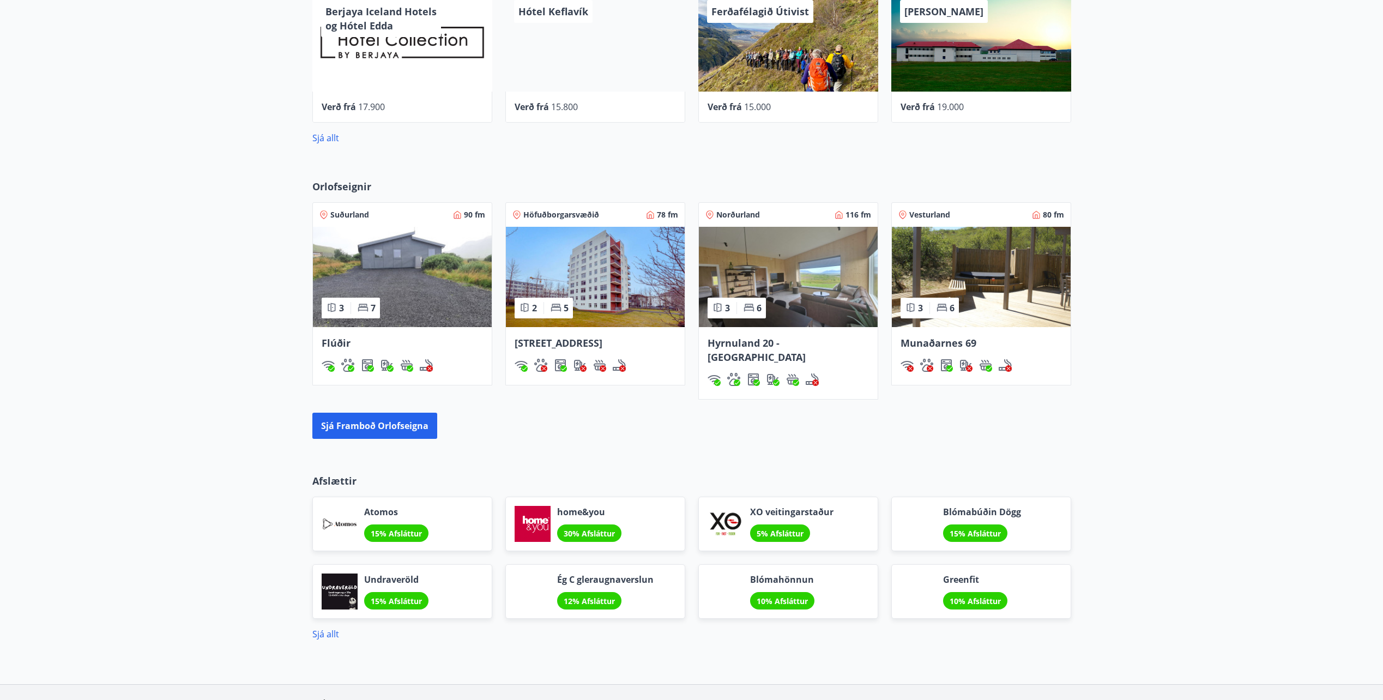
scroll to position [618, 0]
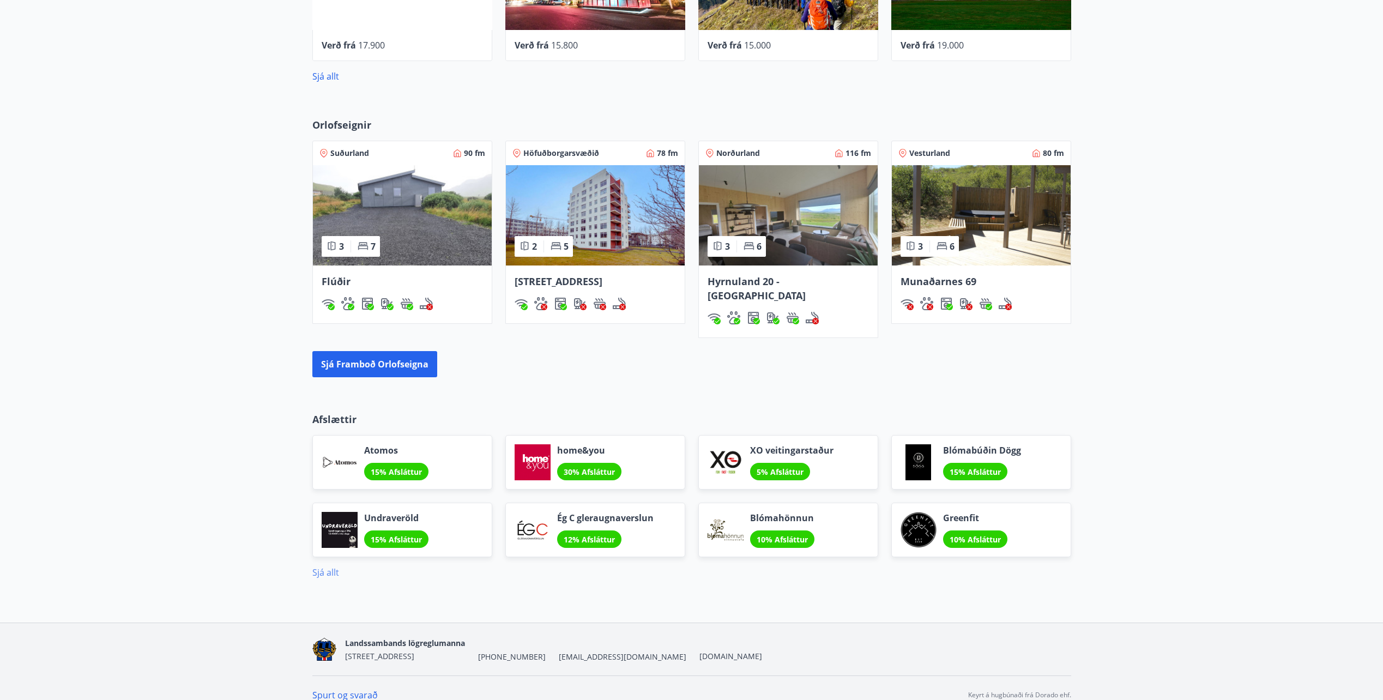
click at [324, 566] on link "Sjá allt" at bounding box center [325, 572] width 27 height 12
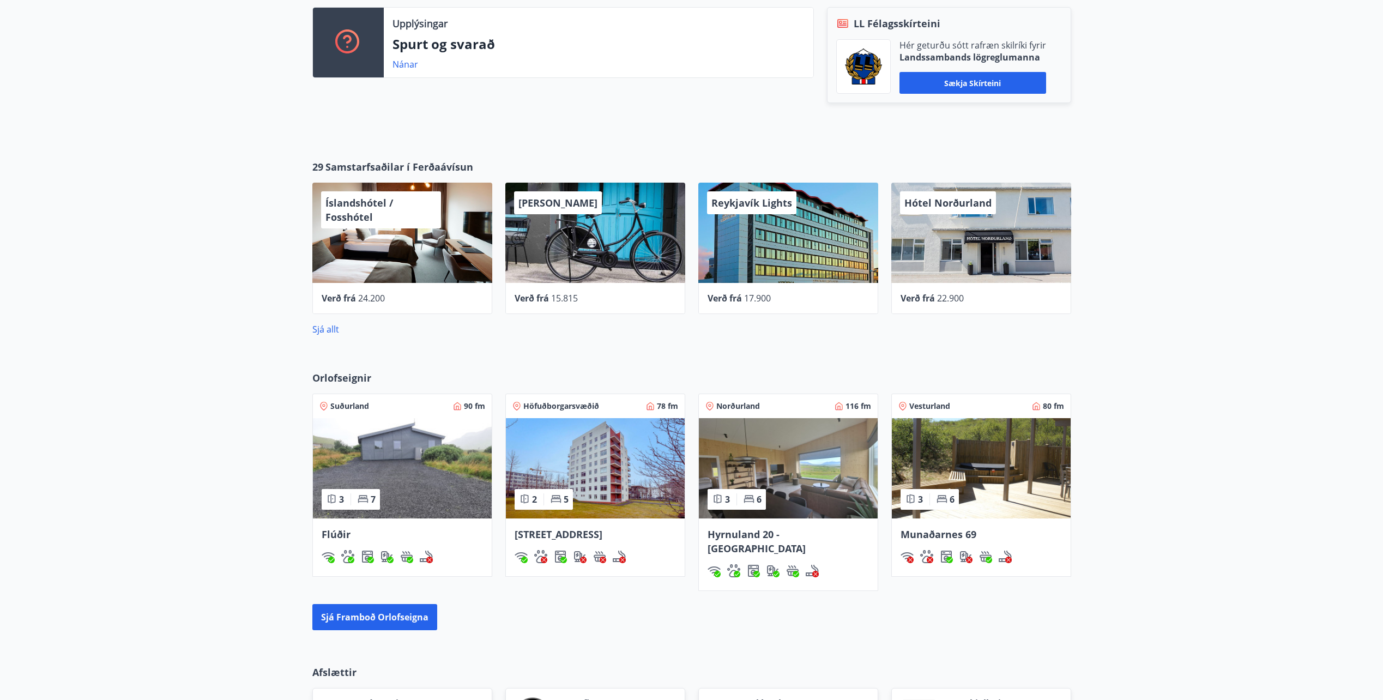
scroll to position [182, 0]
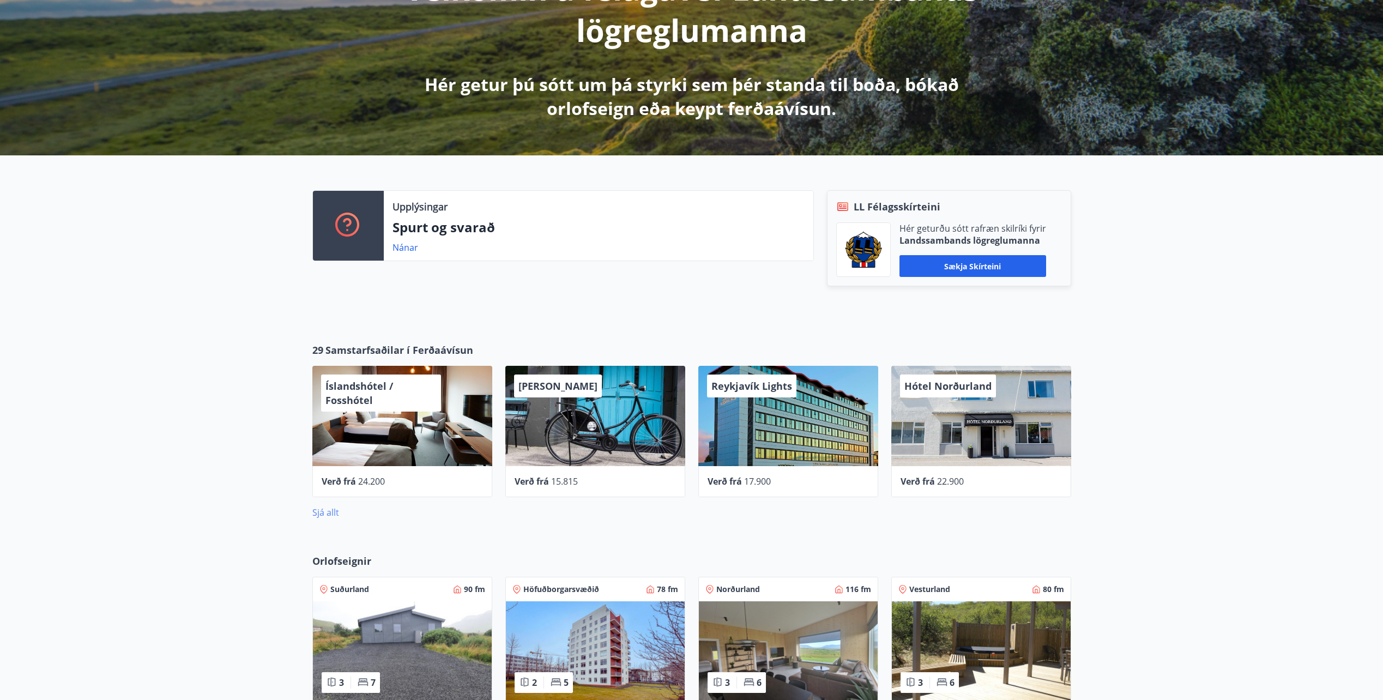
click at [313, 513] on link "Sjá allt" at bounding box center [325, 512] width 27 height 12
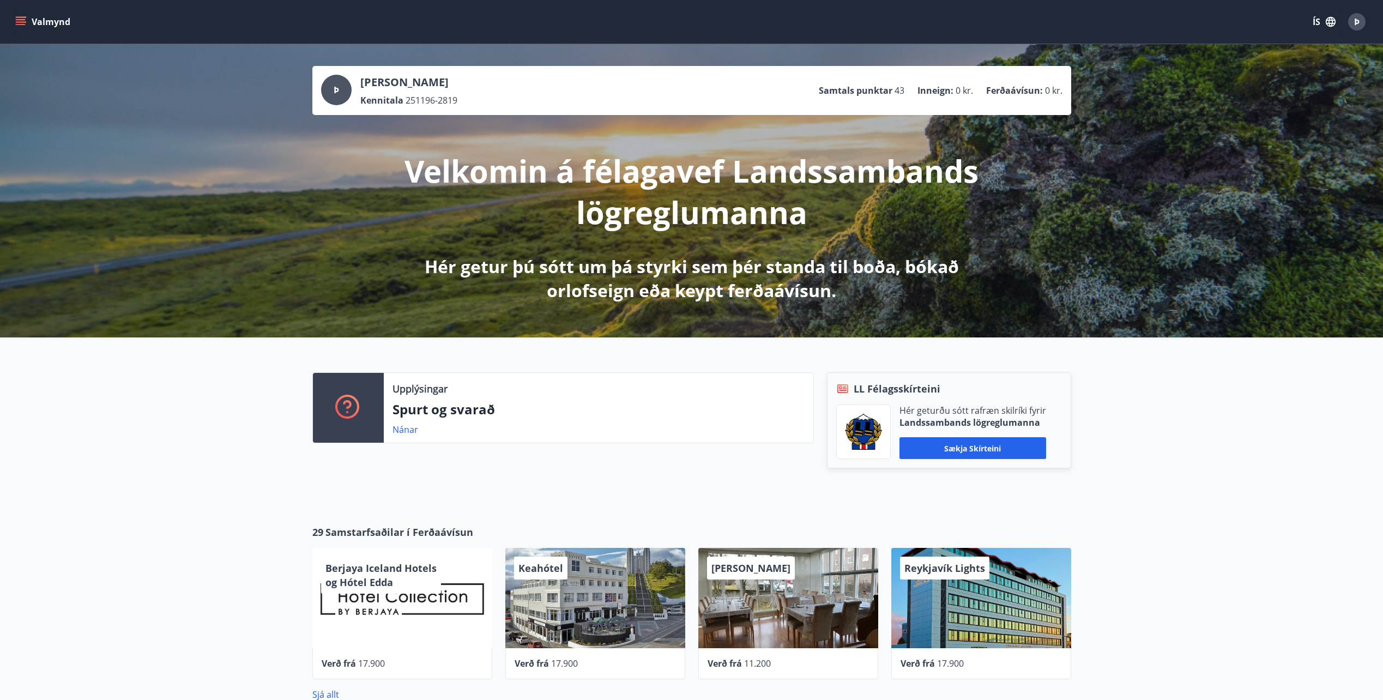
click at [15, 21] on icon "menu" at bounding box center [20, 21] width 11 height 11
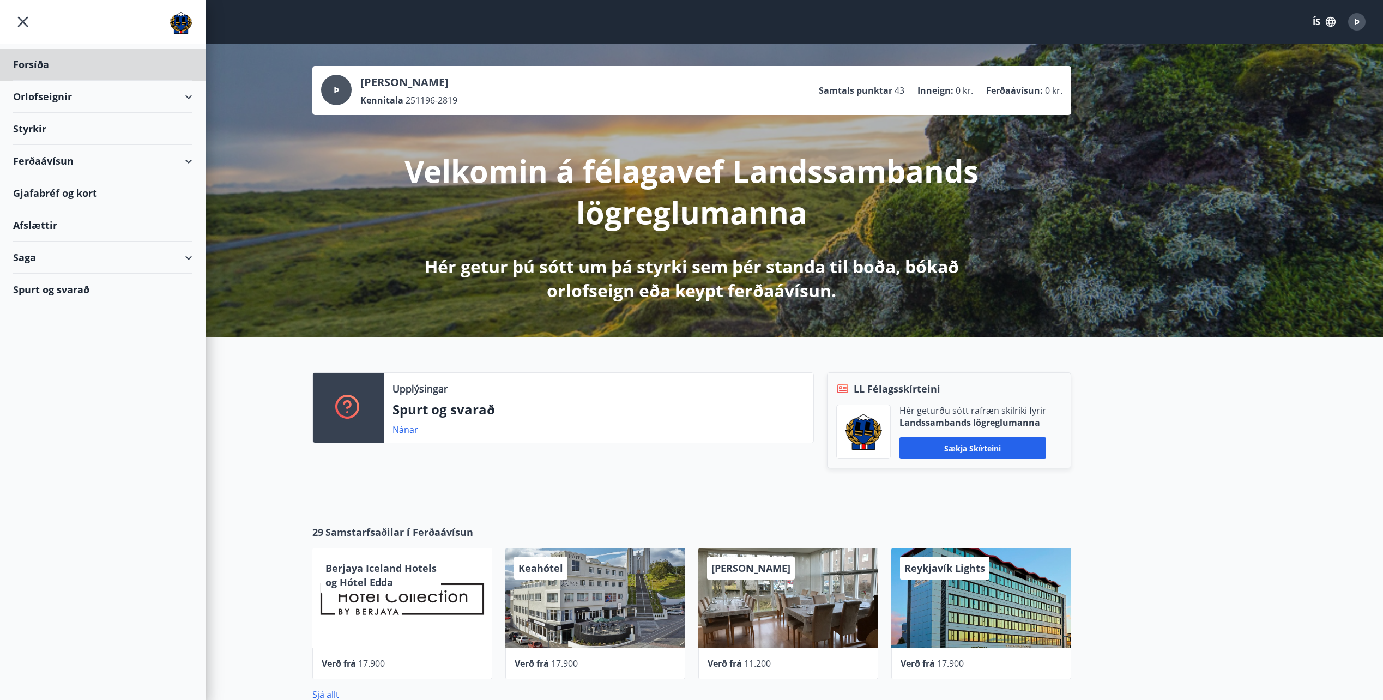
click at [38, 130] on div "Styrkir" at bounding box center [102, 129] width 179 height 32
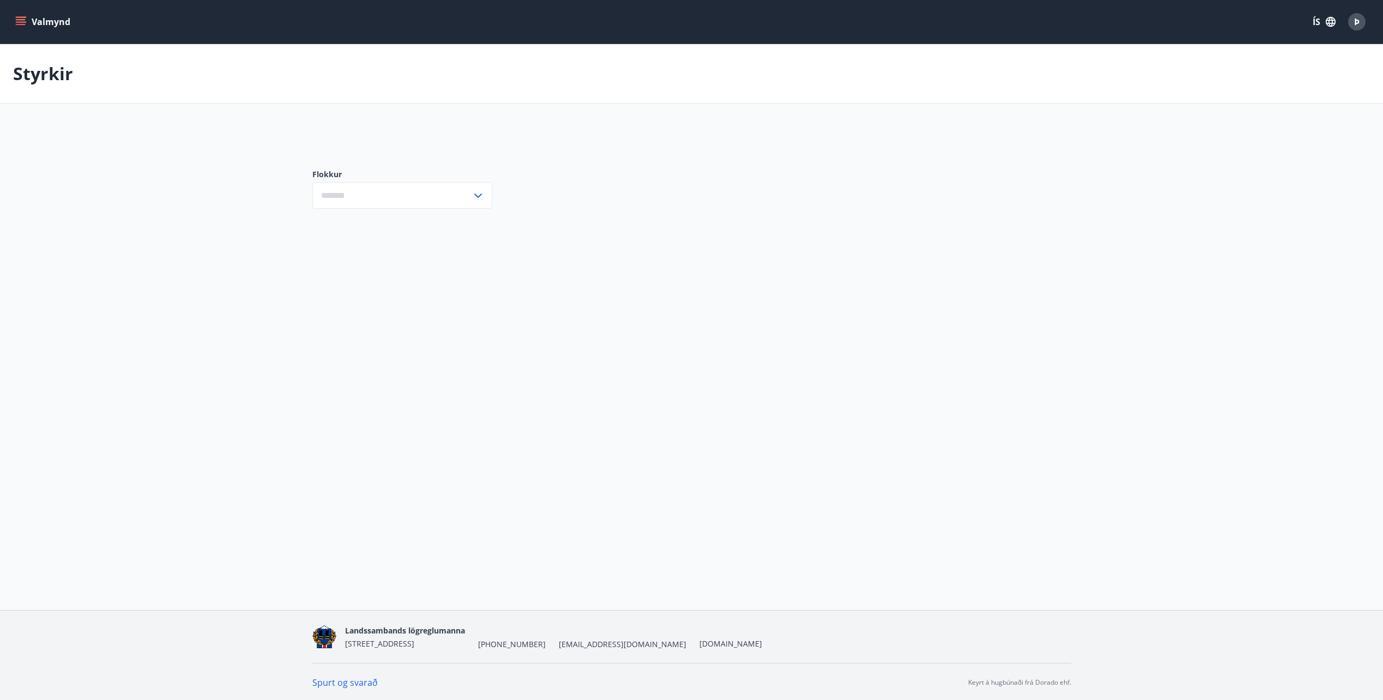
type input "***"
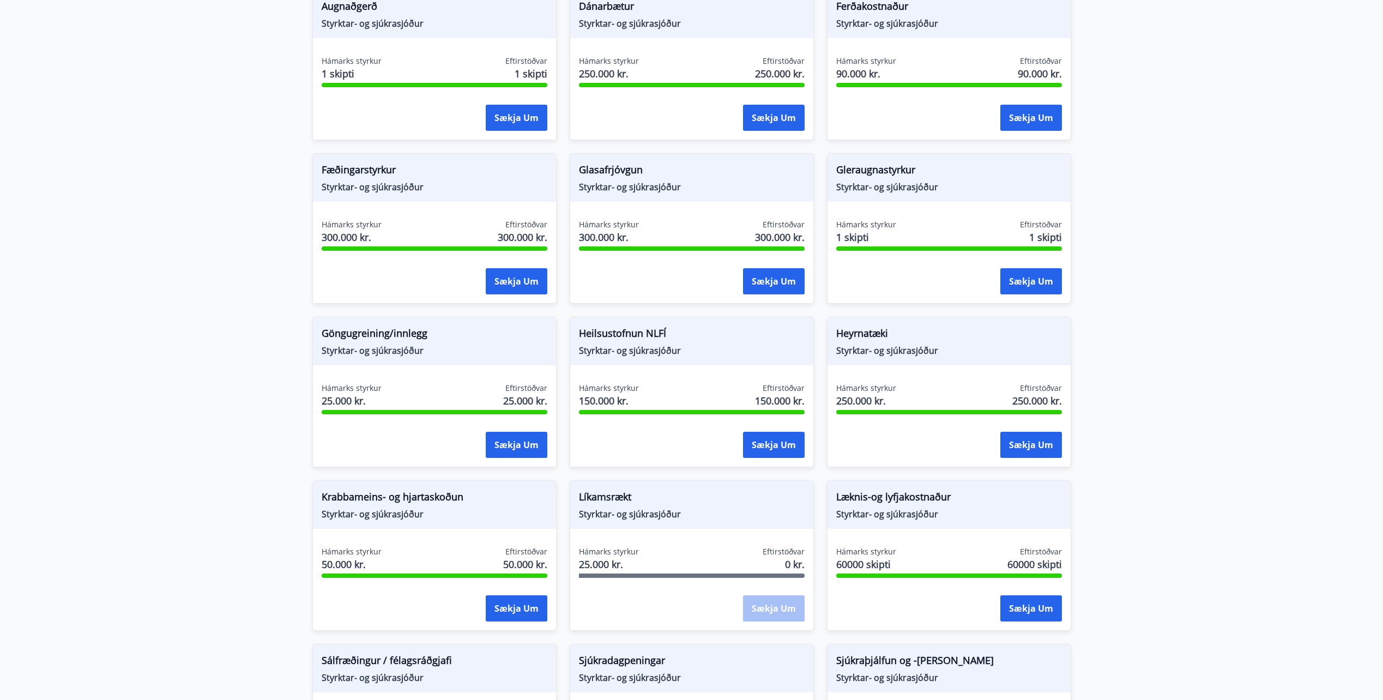
scroll to position [217, 0]
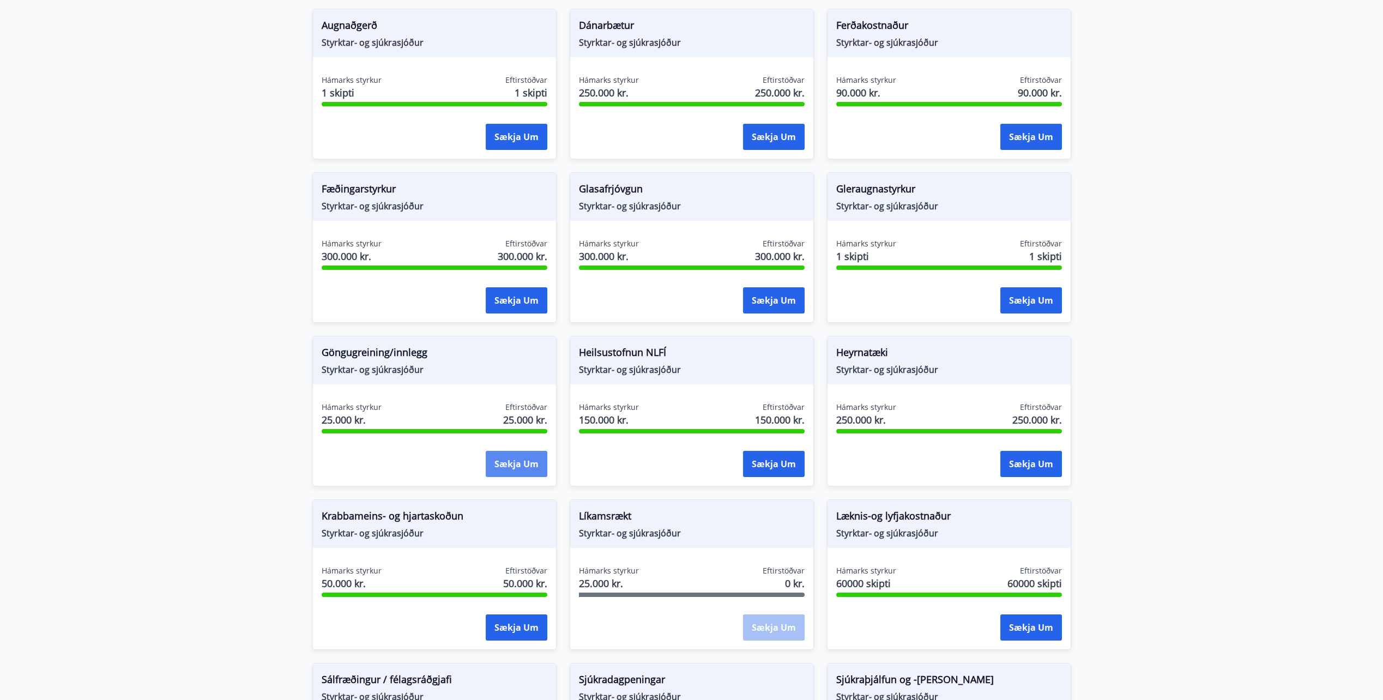
click at [494, 458] on button "Sækja um" at bounding box center [517, 464] width 62 height 26
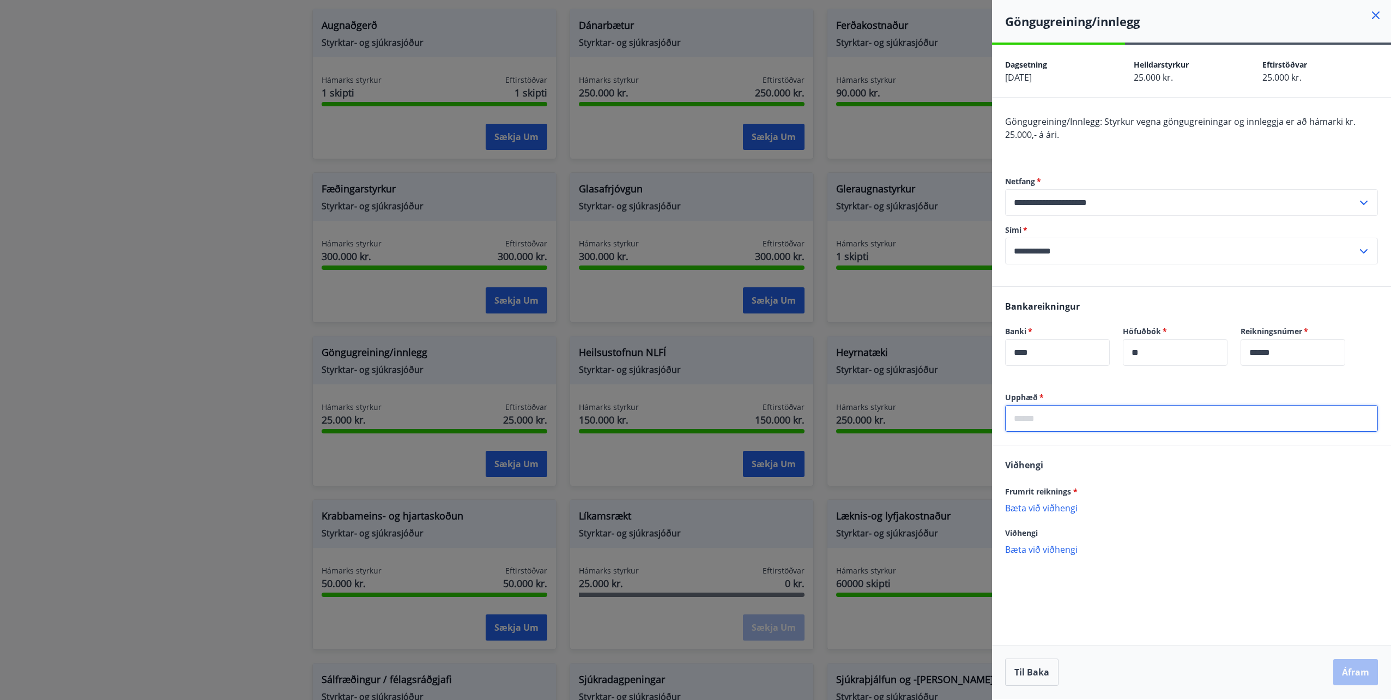
click at [1062, 418] on input "text" at bounding box center [1191, 418] width 373 height 27
type input "*****"
drag, startPoint x: 1178, startPoint y: 485, endPoint x: 1187, endPoint y: 488, distance: 8.8
click at [1183, 488] on div "Frumrit reiknings *" at bounding box center [1191, 491] width 373 height 13
click at [1056, 503] on p "Bæta við viðhengi" at bounding box center [1191, 507] width 373 height 11
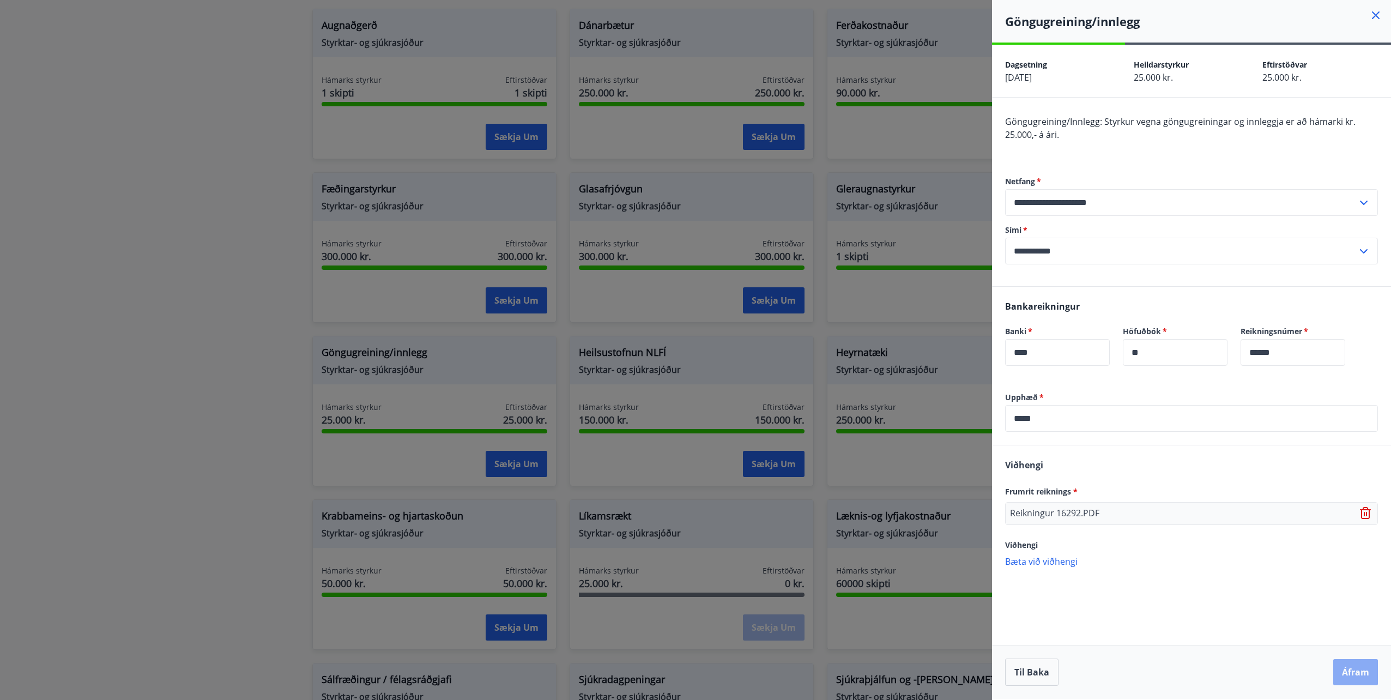
click at [1358, 666] on button "Áfram" at bounding box center [1355, 672] width 45 height 26
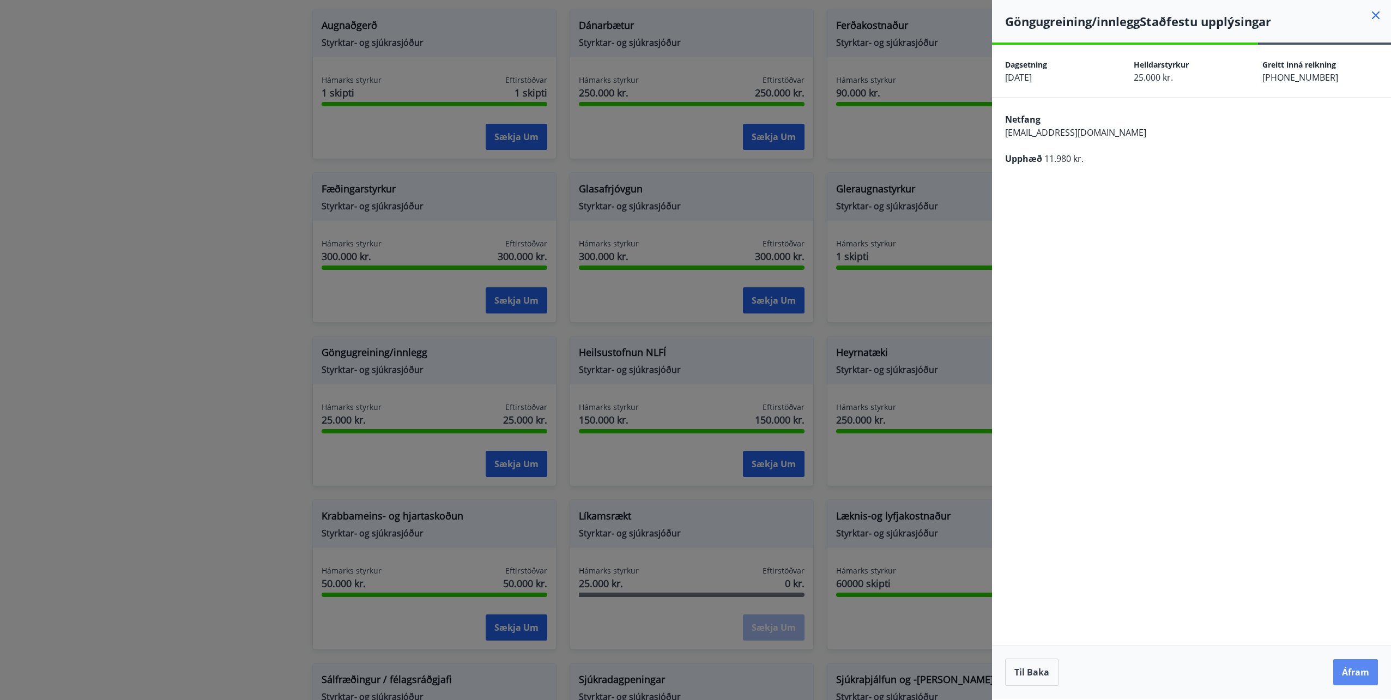
click at [1352, 679] on button "Áfram" at bounding box center [1355, 672] width 45 height 26
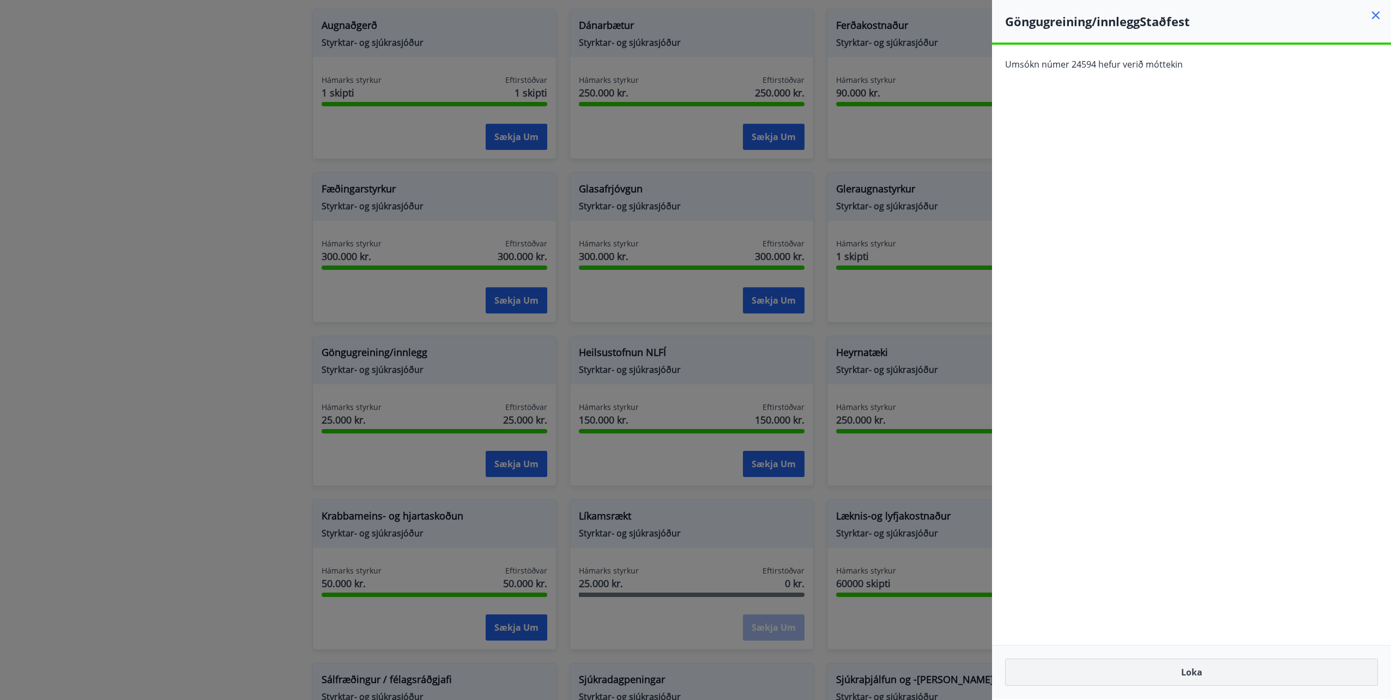
click at [1215, 670] on button "Loka" at bounding box center [1191, 671] width 373 height 27
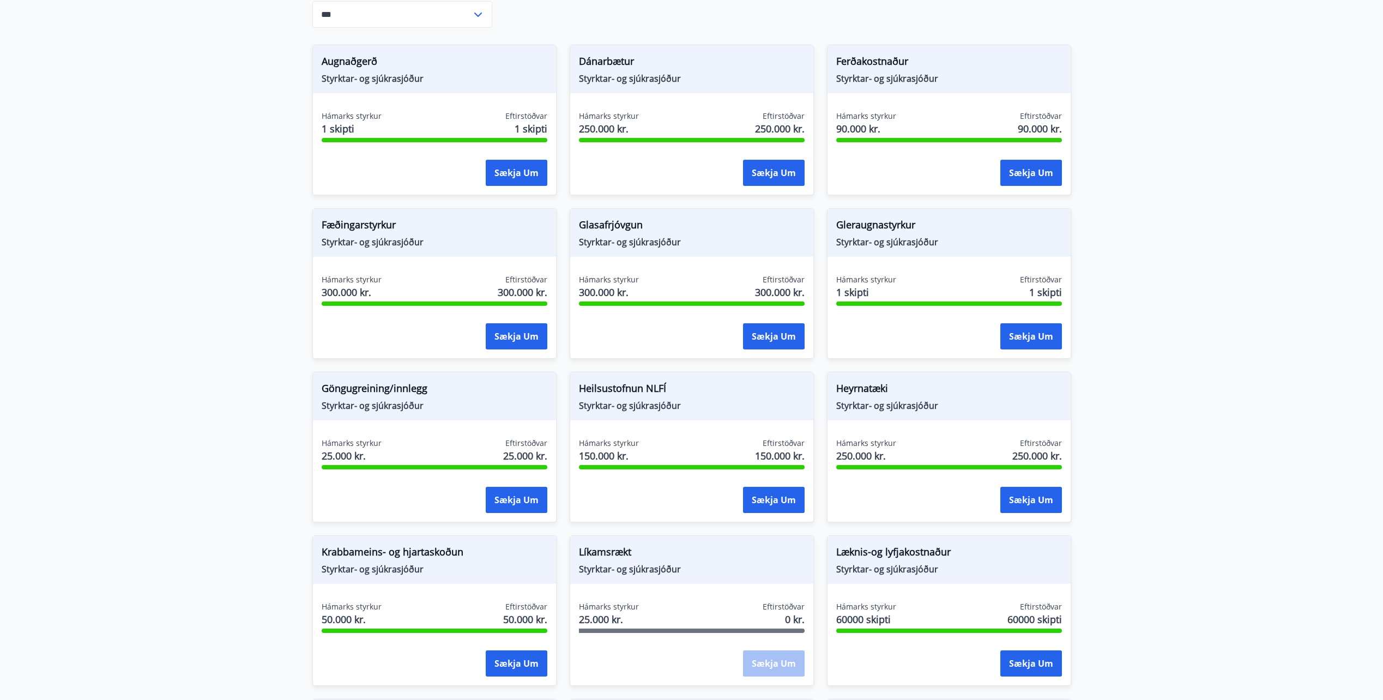
scroll to position [162, 0]
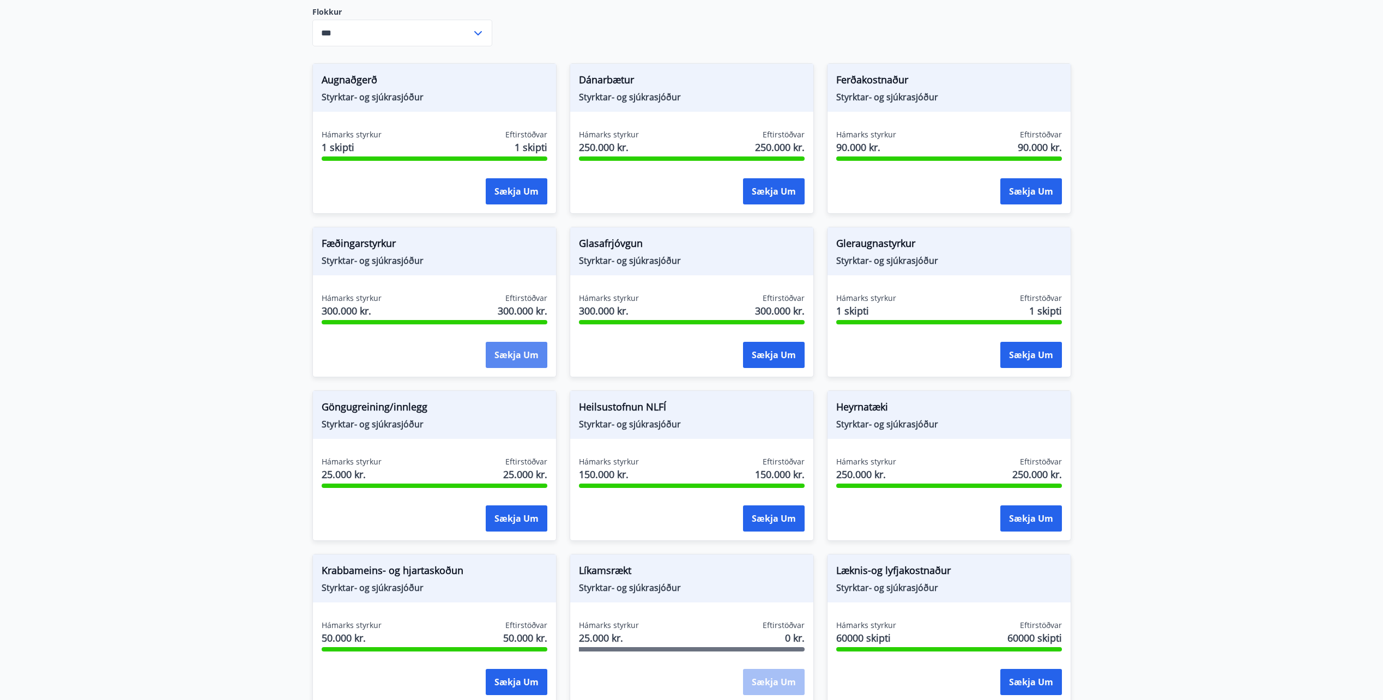
click at [495, 355] on button "Sækja um" at bounding box center [517, 355] width 62 height 26
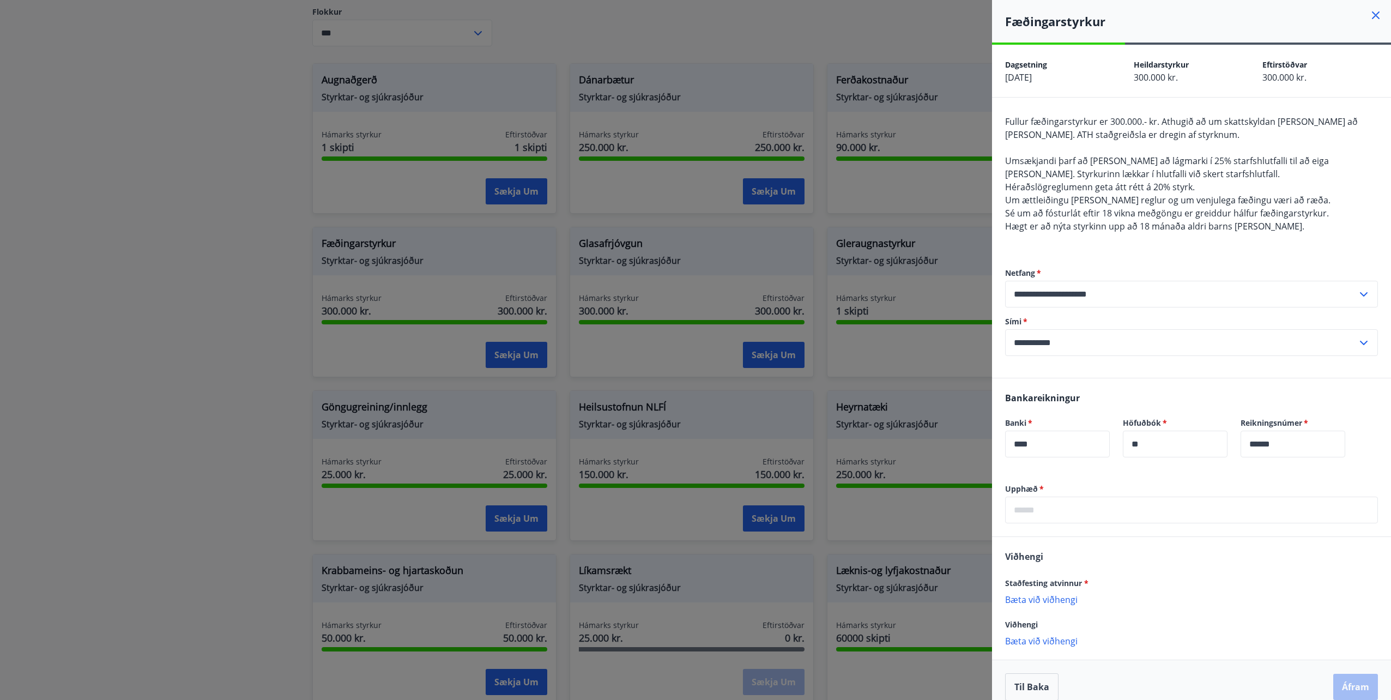
click at [27, 263] on div at bounding box center [695, 350] width 1391 height 700
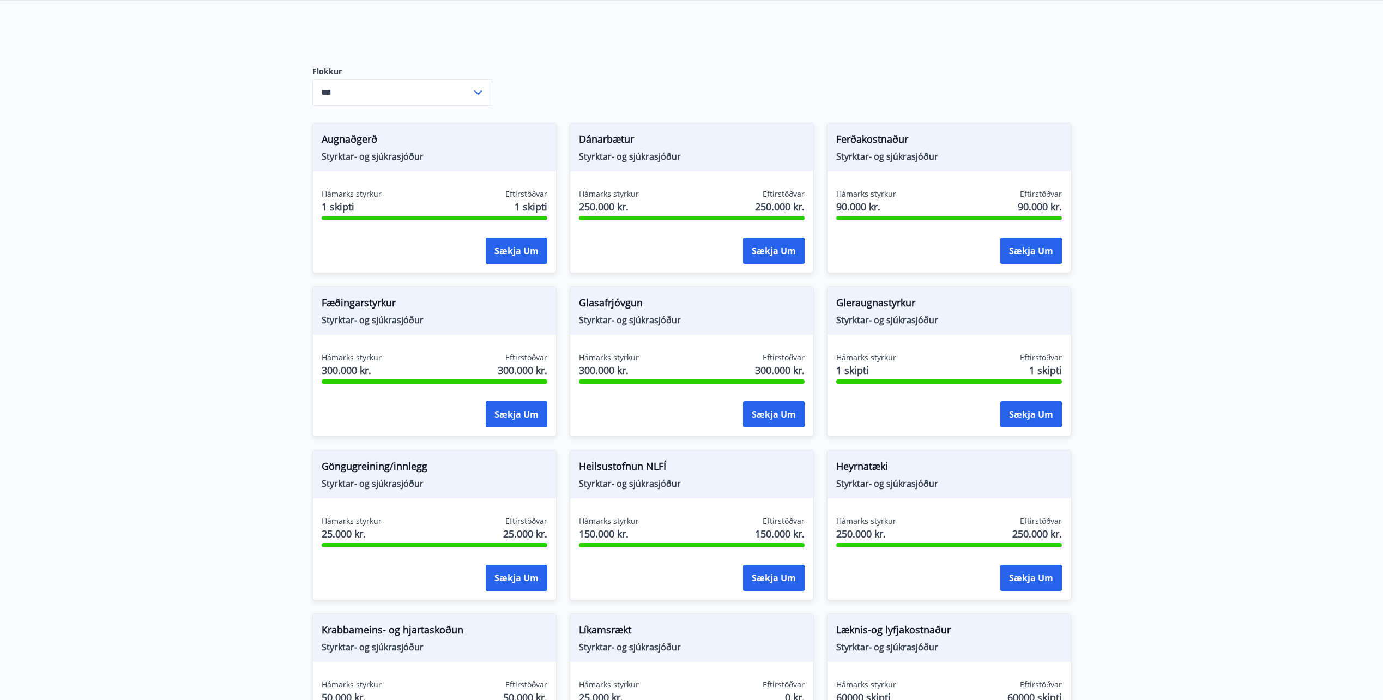
scroll to position [0, 0]
